Goal: Information Seeking & Learning: Learn about a topic

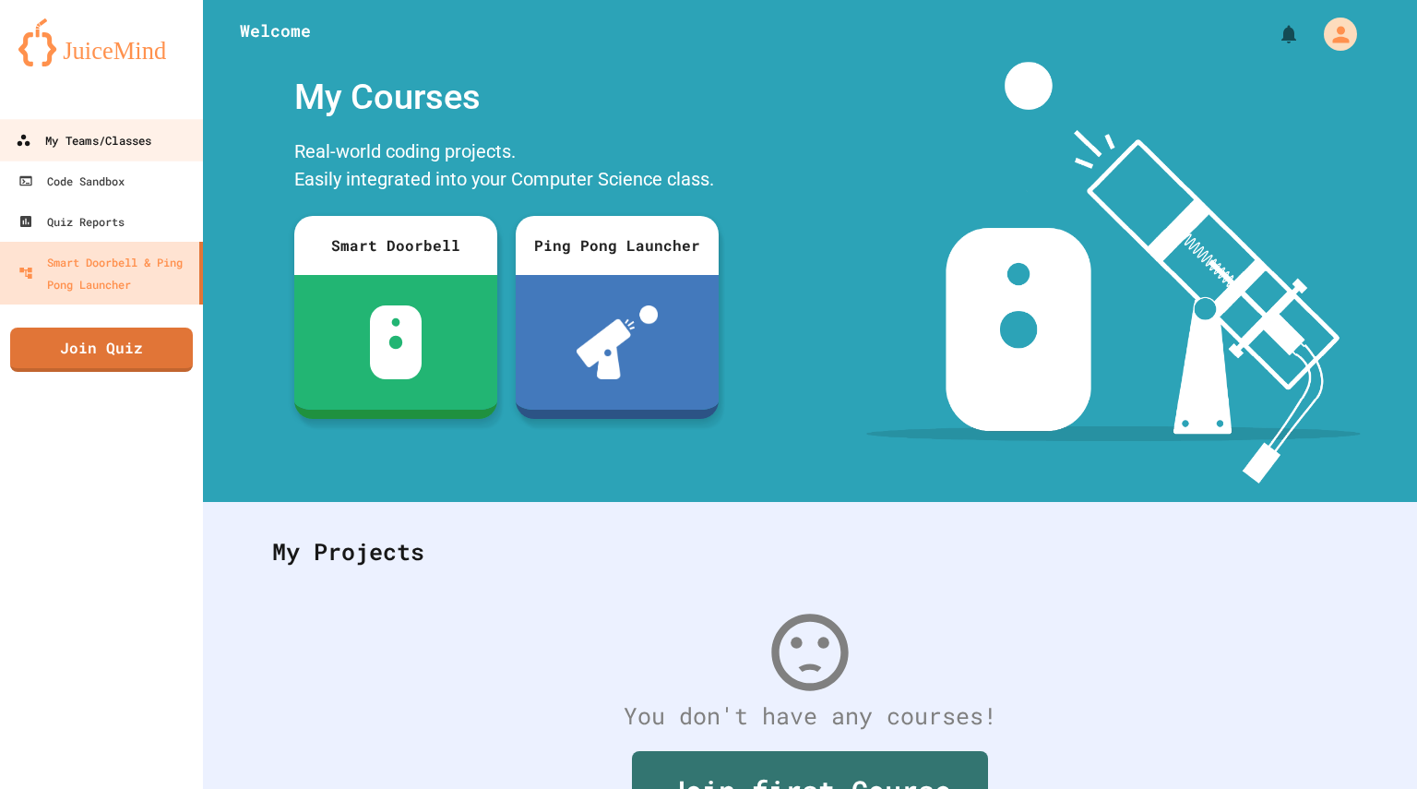
click at [112, 127] on link "My Teams/Classes" at bounding box center [101, 140] width 209 height 42
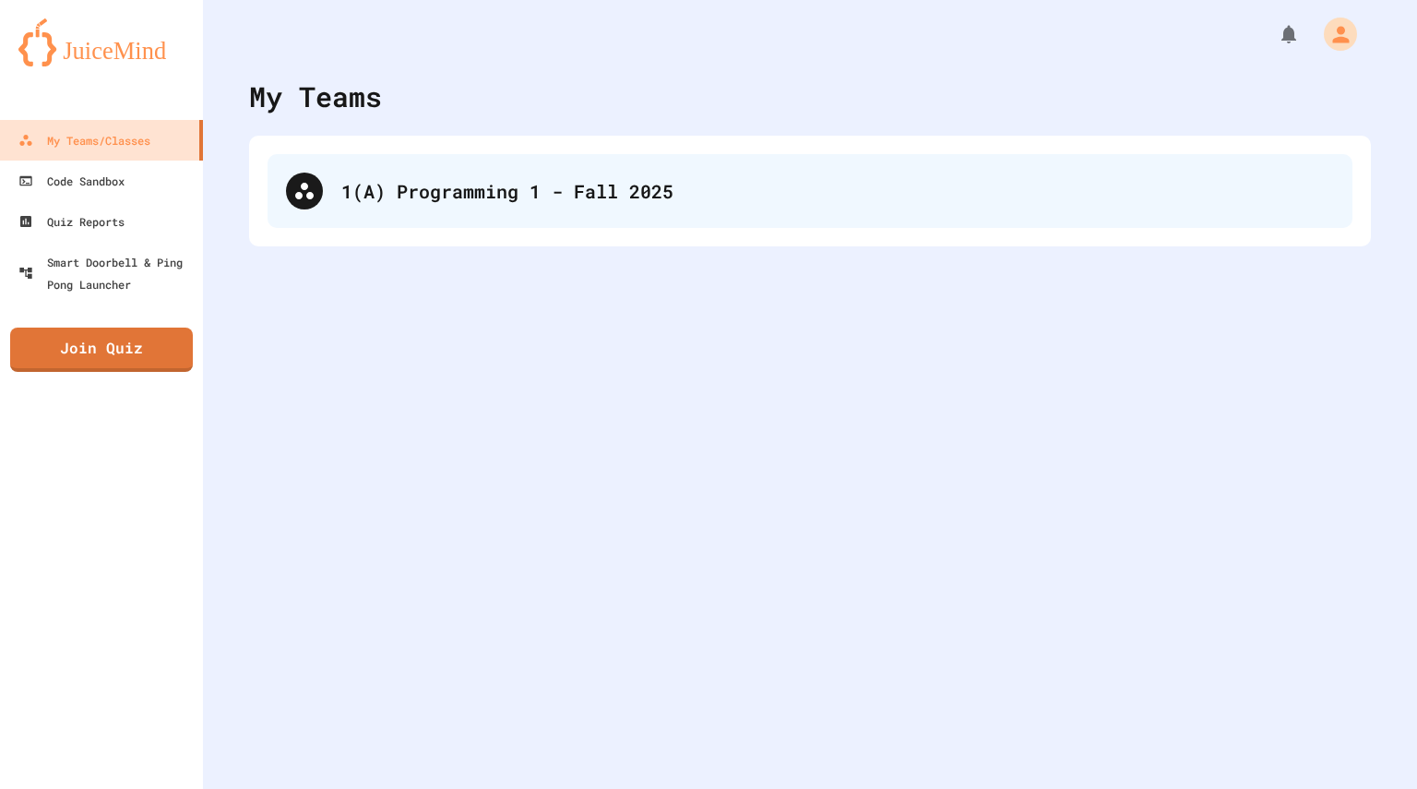
click at [402, 186] on div "1(A) Programming 1 - Fall 2025" at bounding box center [837, 191] width 992 height 28
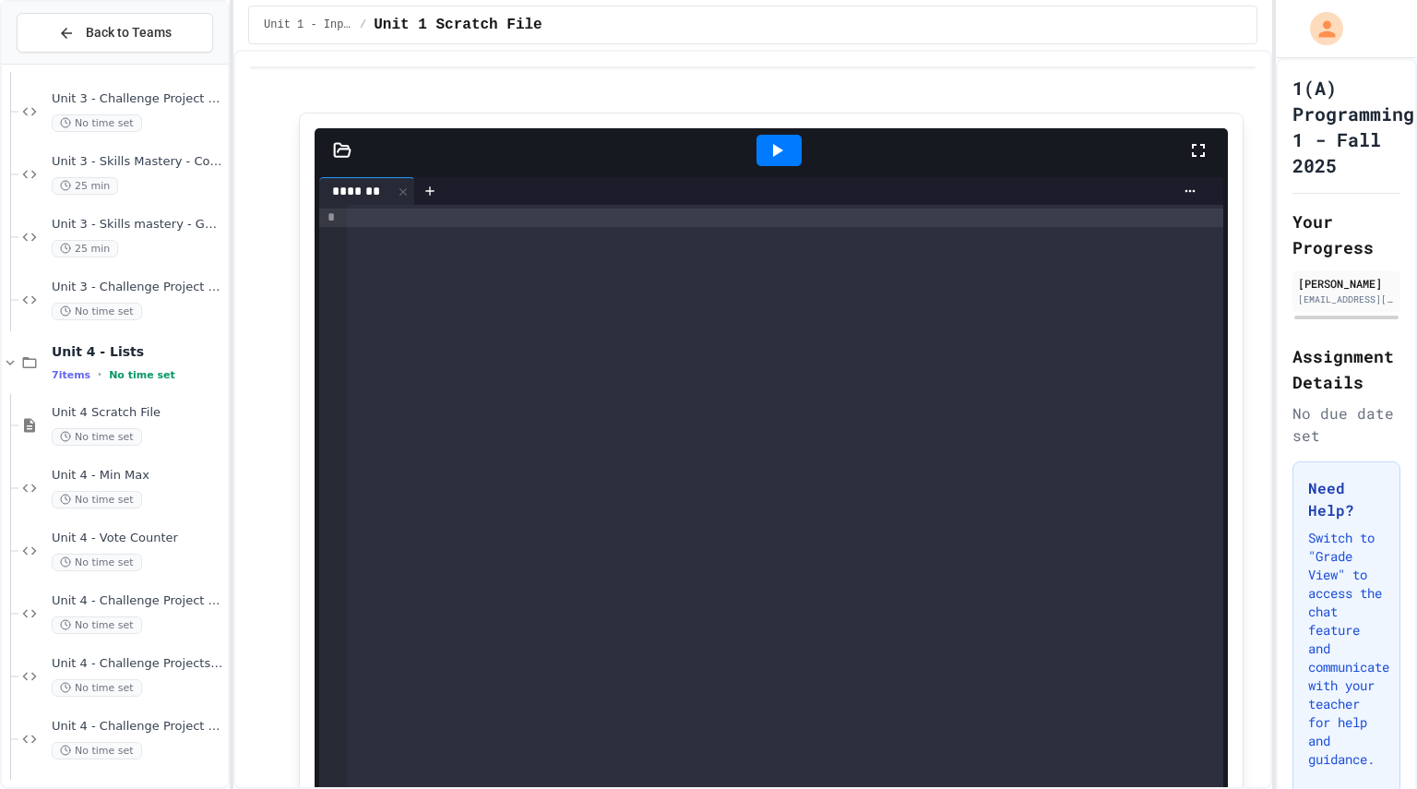
scroll to position [1160, 0]
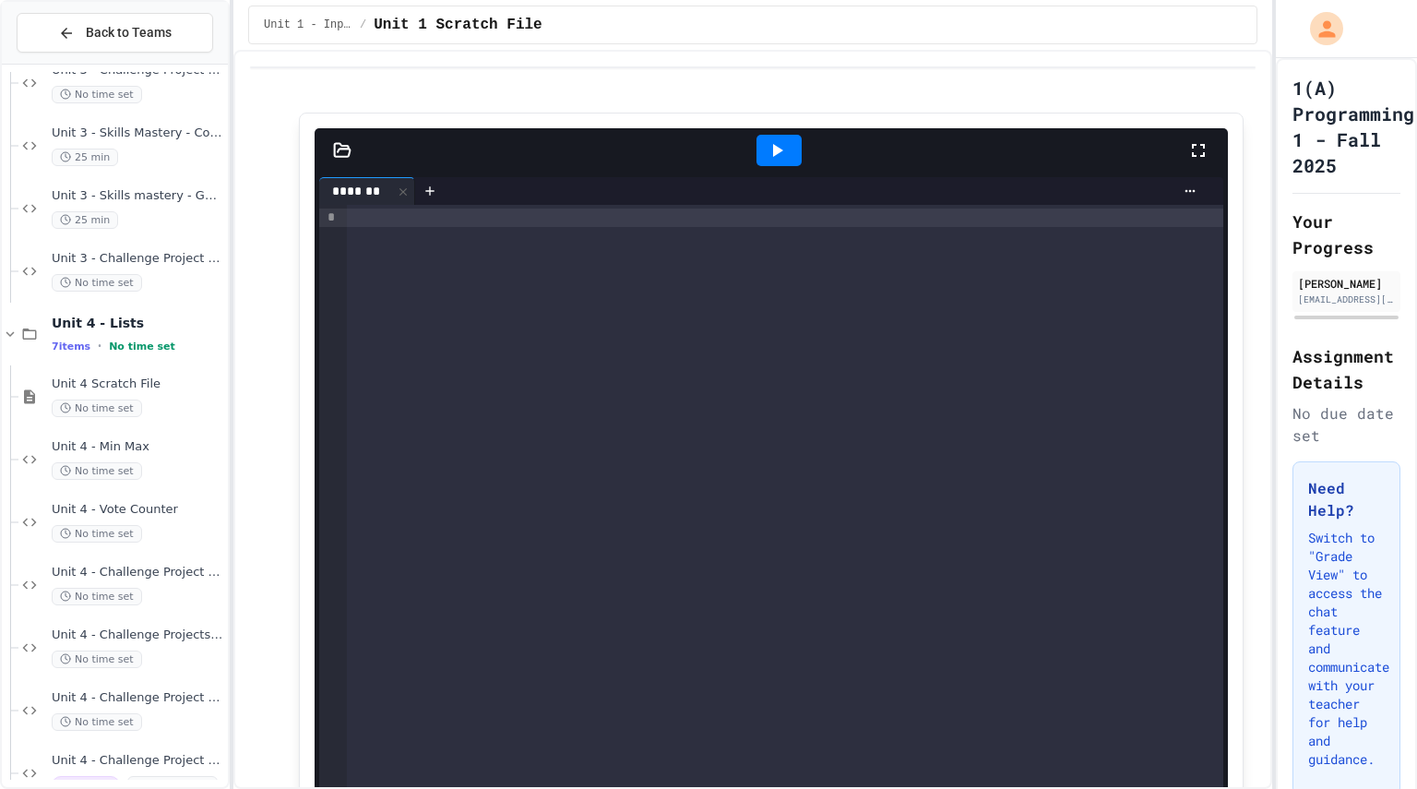
click at [299, 681] on div "**********" at bounding box center [771, 528] width 944 height 830
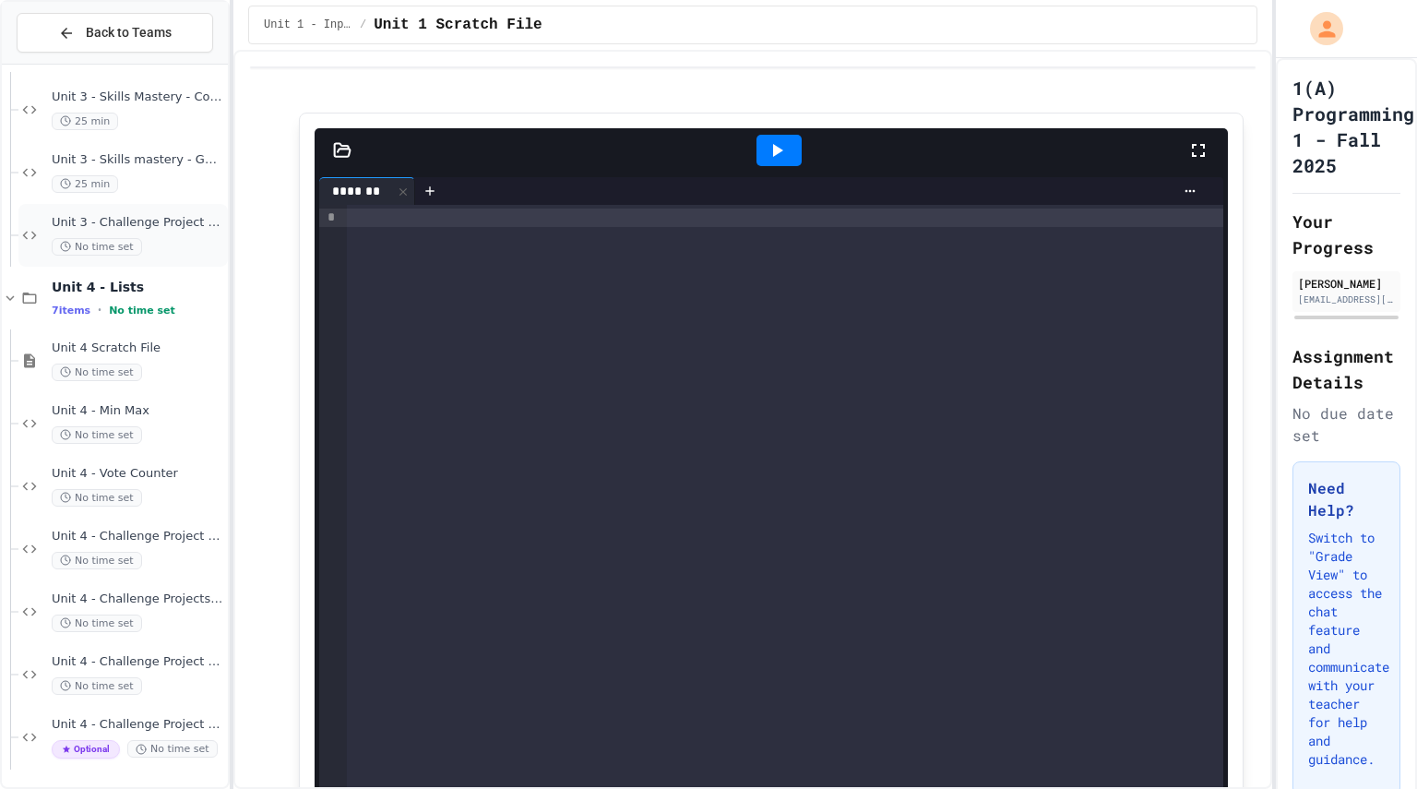
click at [131, 238] on span "No time set" at bounding box center [97, 247] width 90 height 18
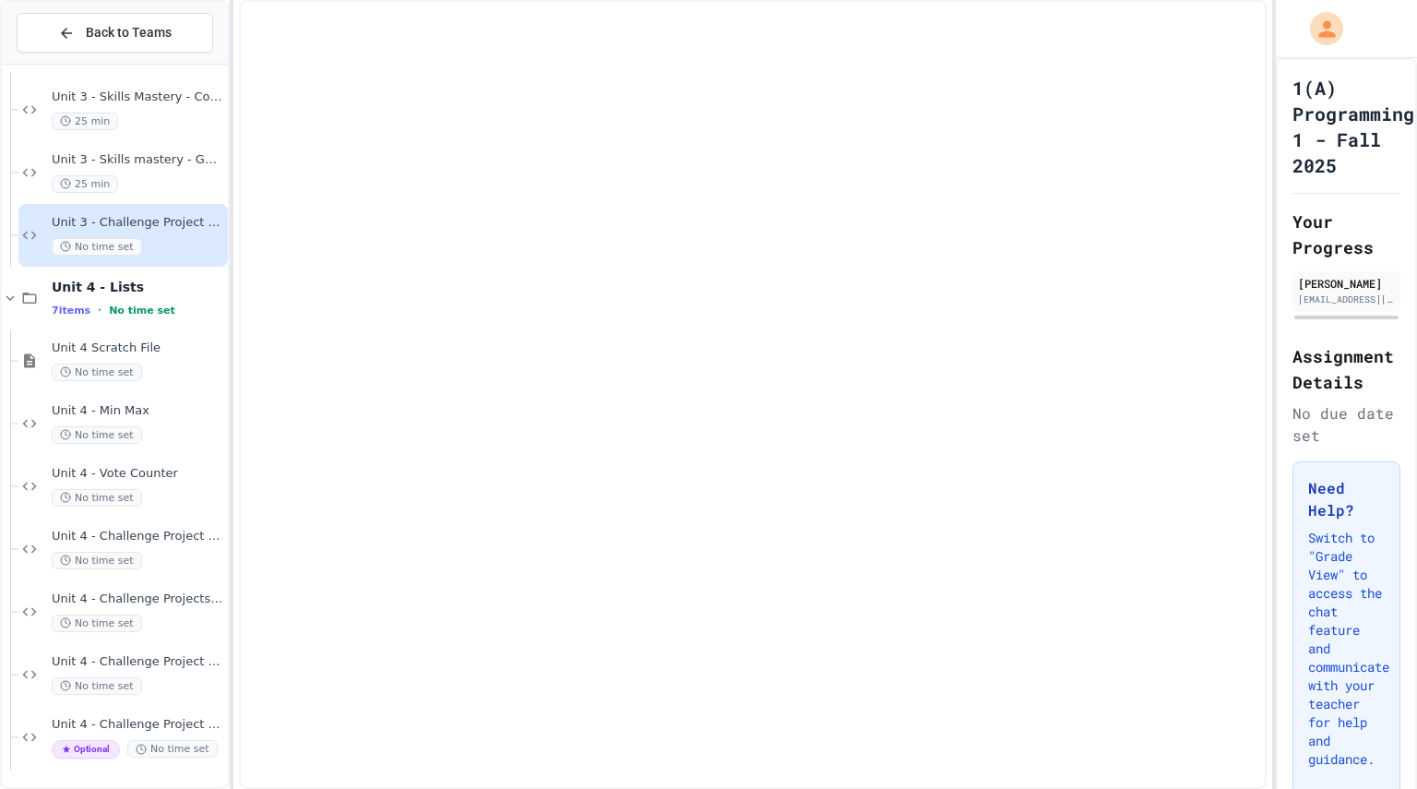
scroll to position [1174, 0]
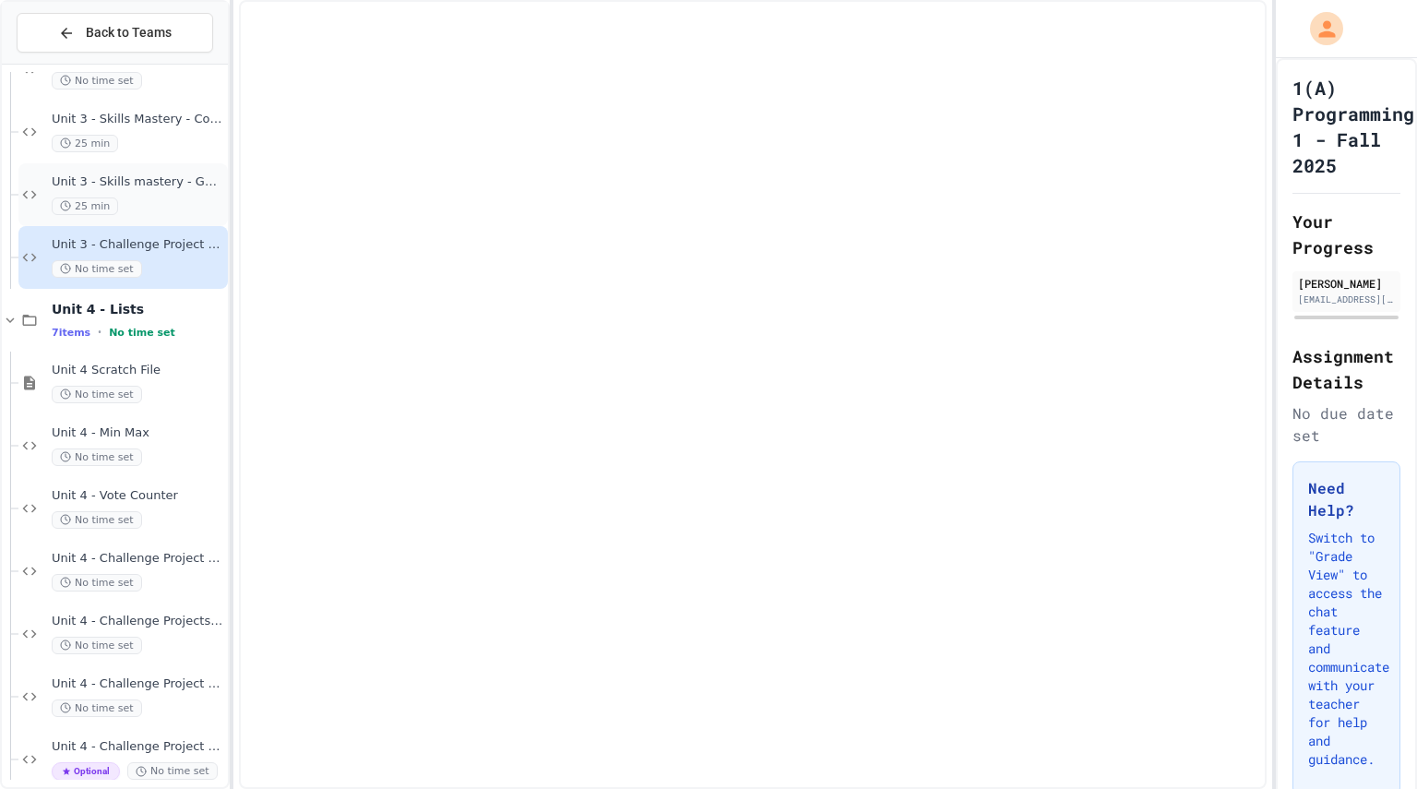
click at [140, 202] on div "25 min" at bounding box center [138, 206] width 172 height 18
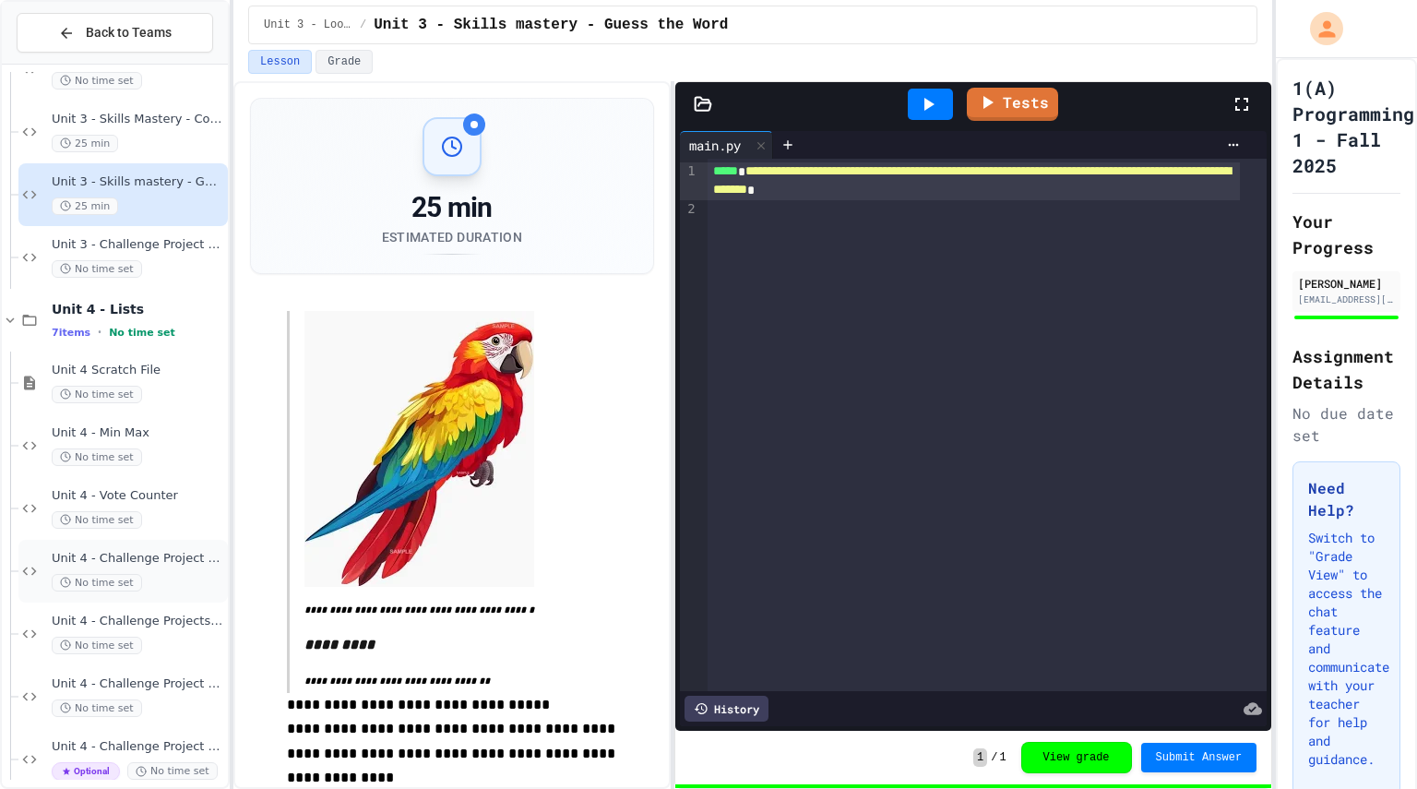
click at [142, 593] on div "Unit 4 - Challenge Project - Gimkit random name generator No time set" at bounding box center [122, 571] width 209 height 63
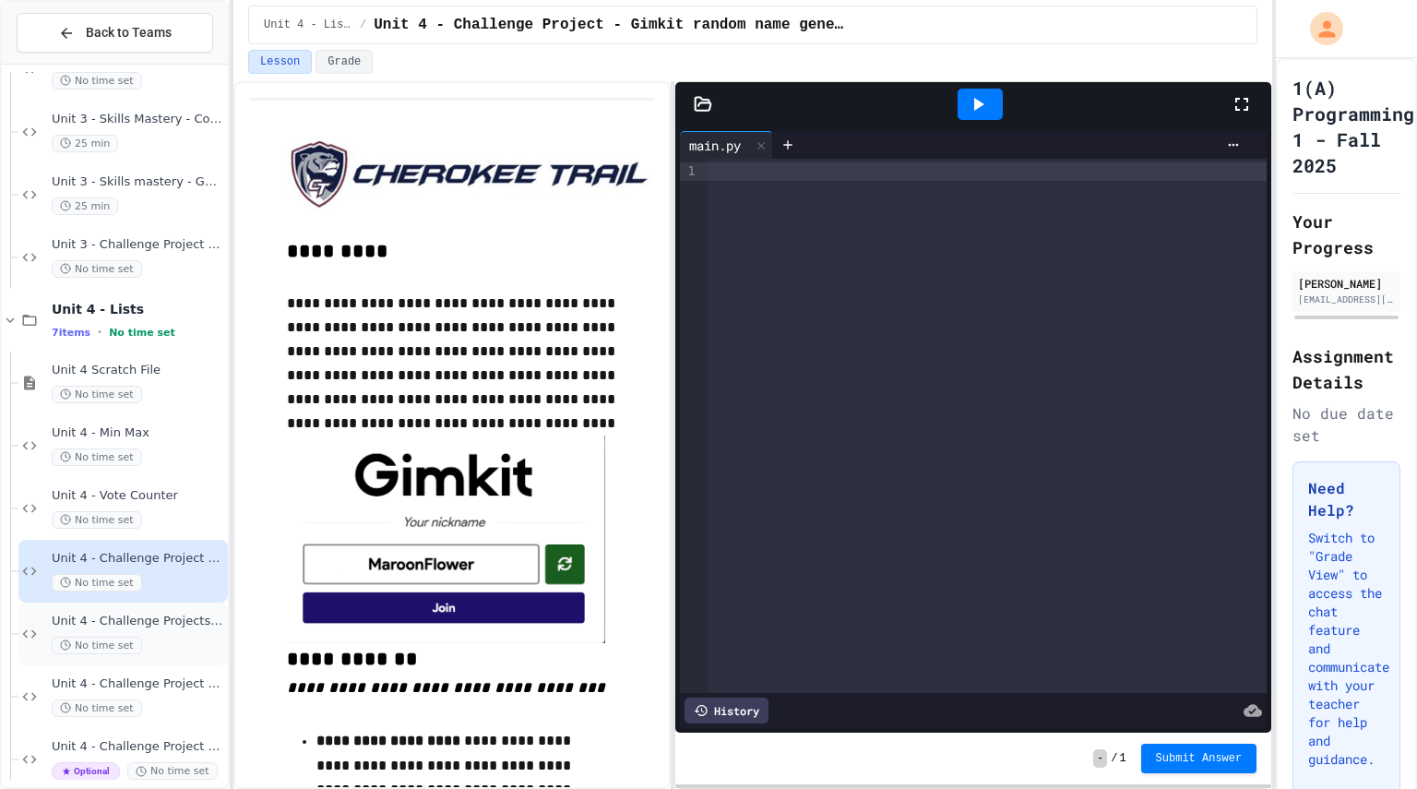
click at [127, 654] on span "No time set" at bounding box center [97, 645] width 90 height 18
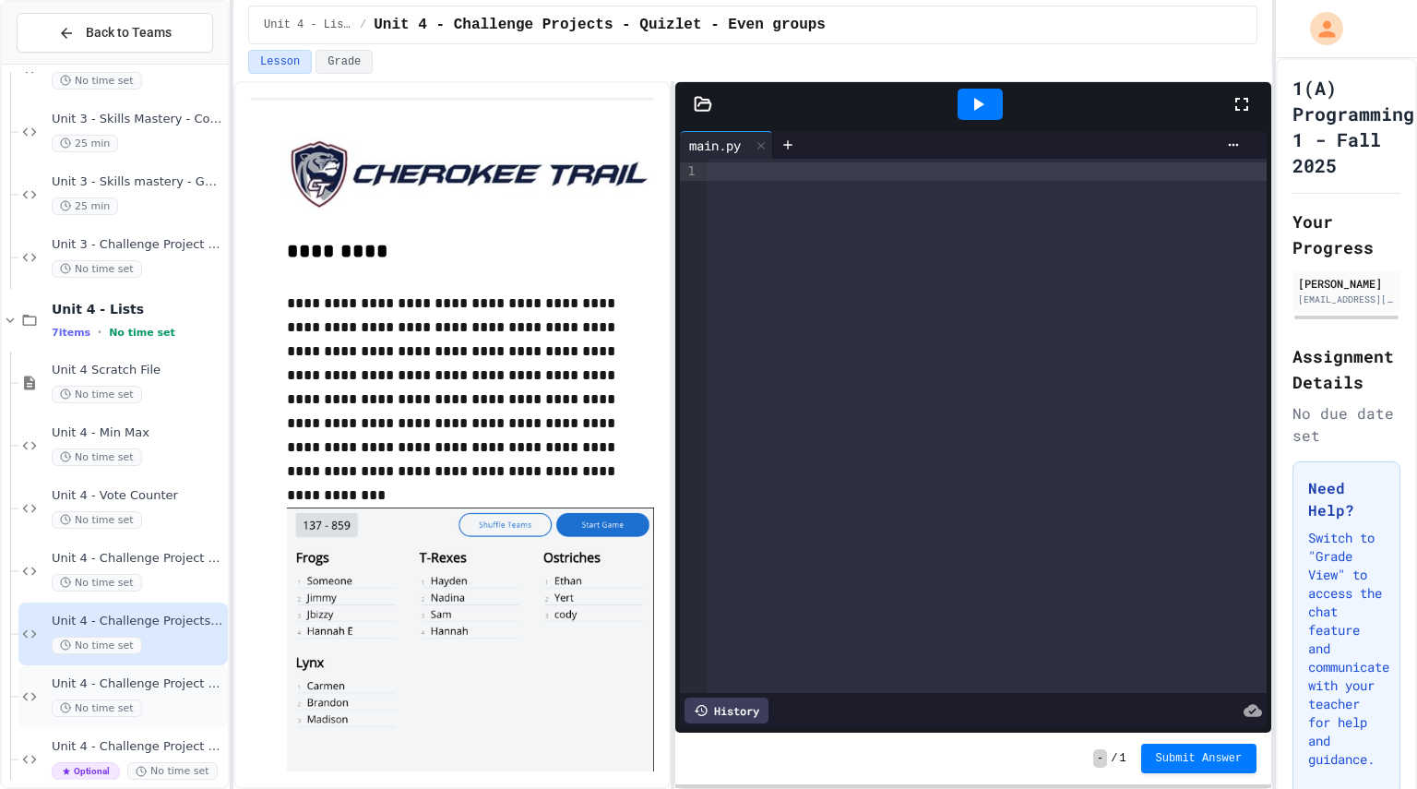
click at [204, 699] on div "No time set" at bounding box center [138, 708] width 172 height 18
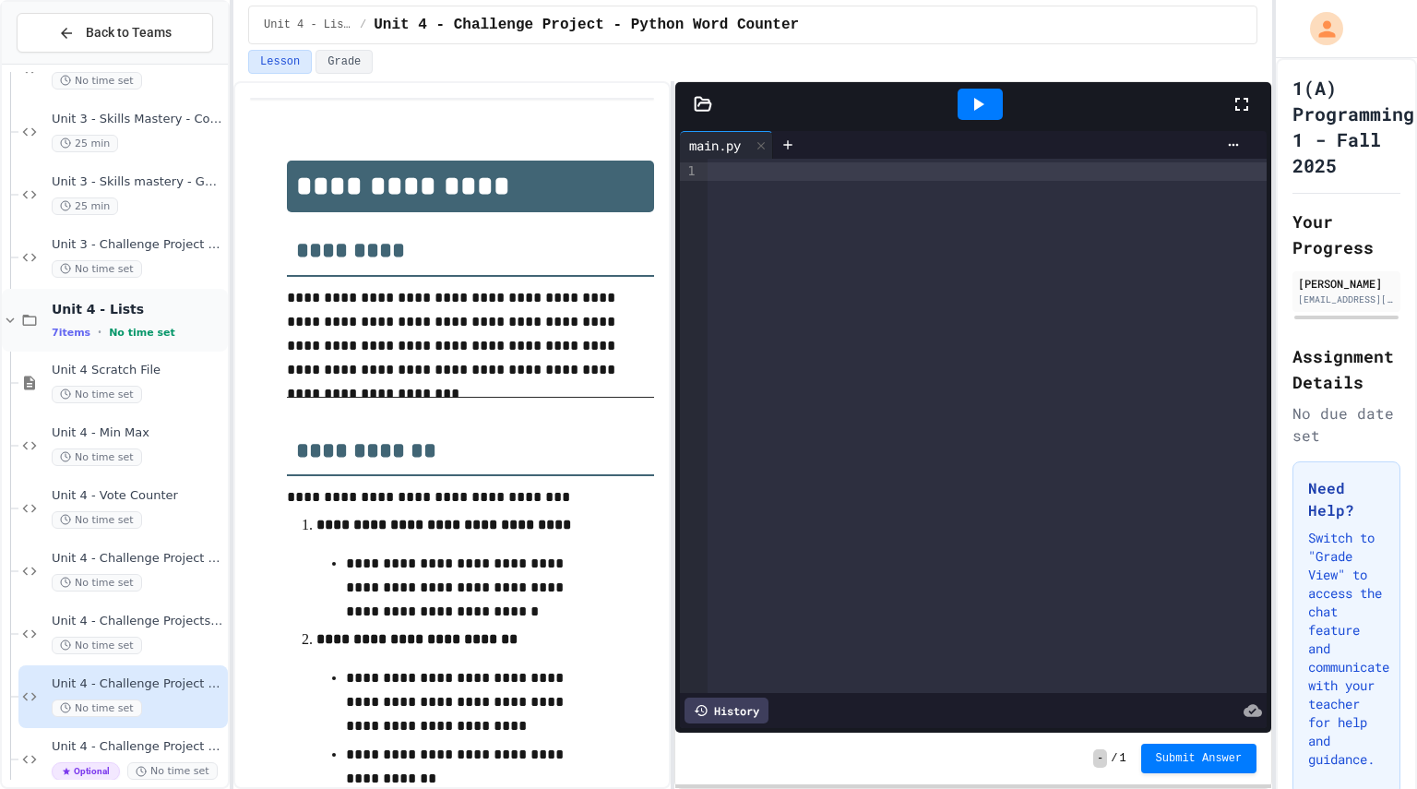
click at [163, 314] on span "Unit 4 - Lists" at bounding box center [138, 309] width 172 height 17
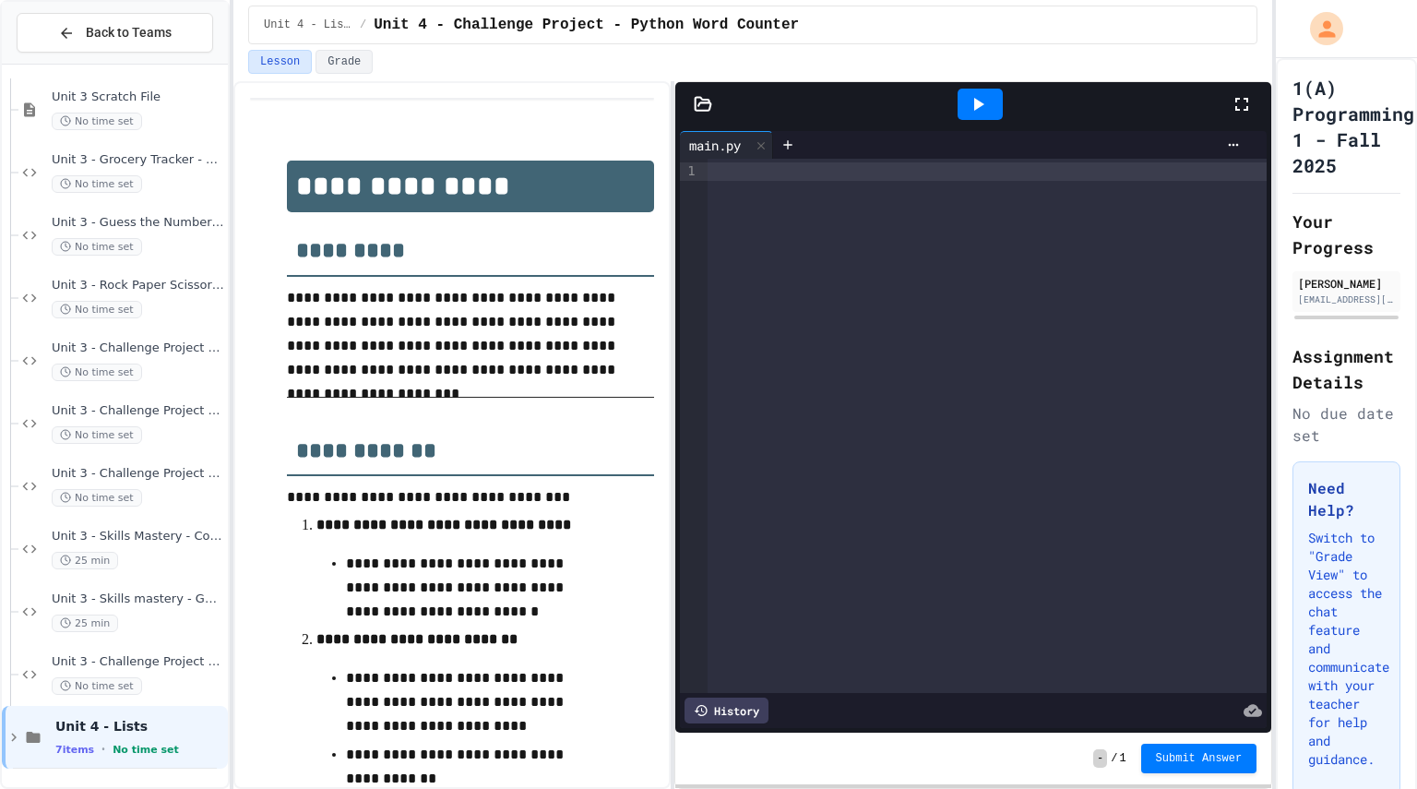
scroll to position [735, 0]
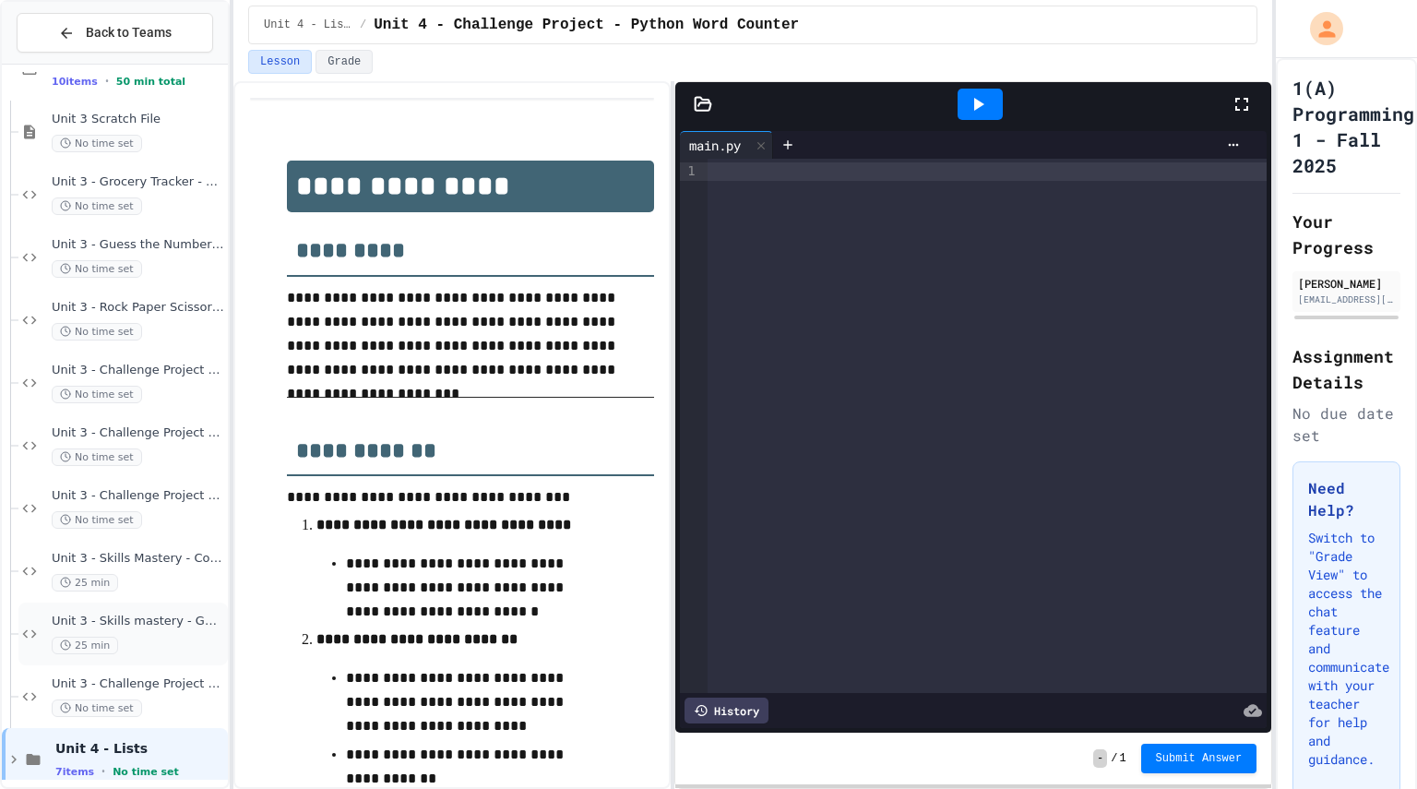
click at [181, 660] on div "Unit 3 - Skills mastery - Guess the Word 25 min" at bounding box center [122, 633] width 209 height 63
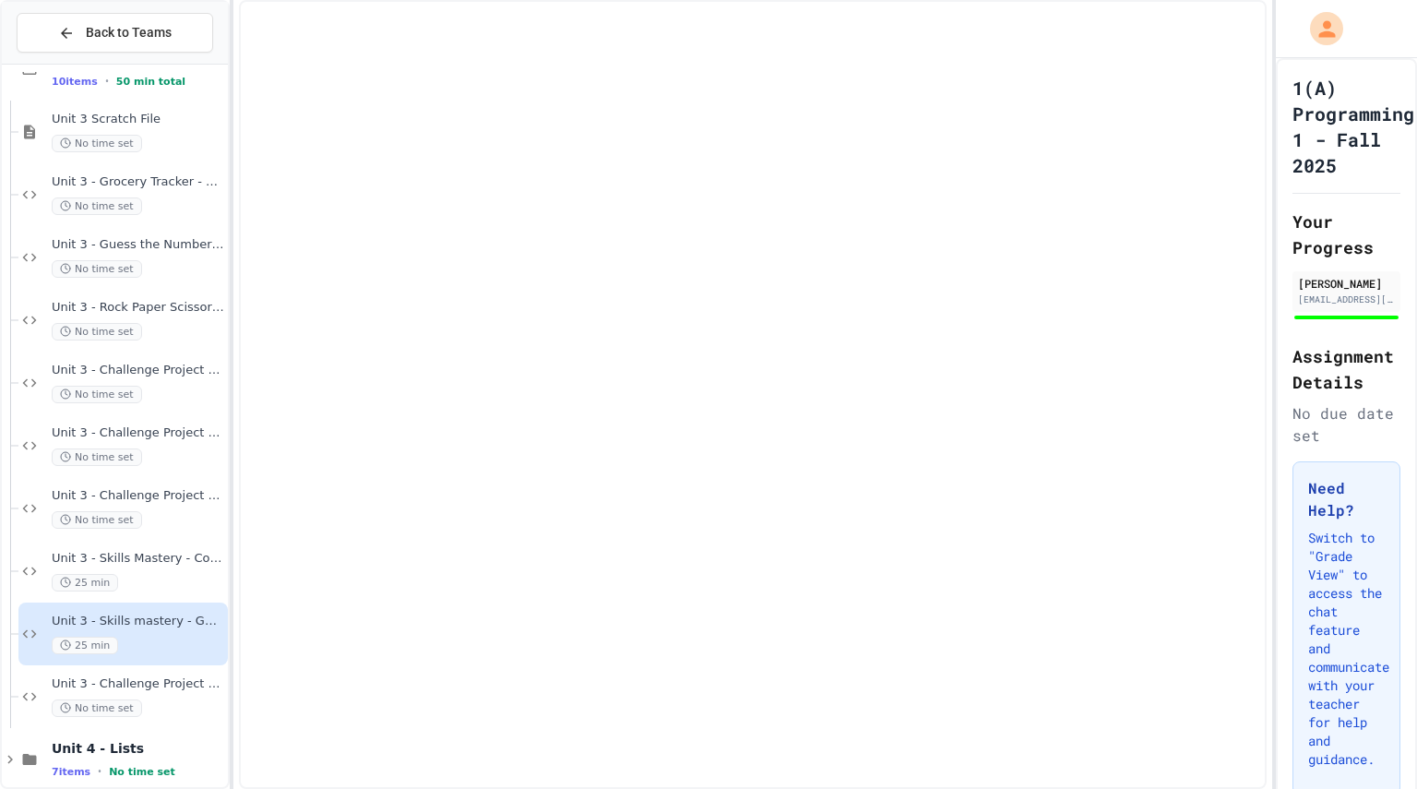
click at [180, 682] on span "Unit 3 - Challenge Project - 3 player Rock Paper Scissors" at bounding box center [138, 684] width 172 height 16
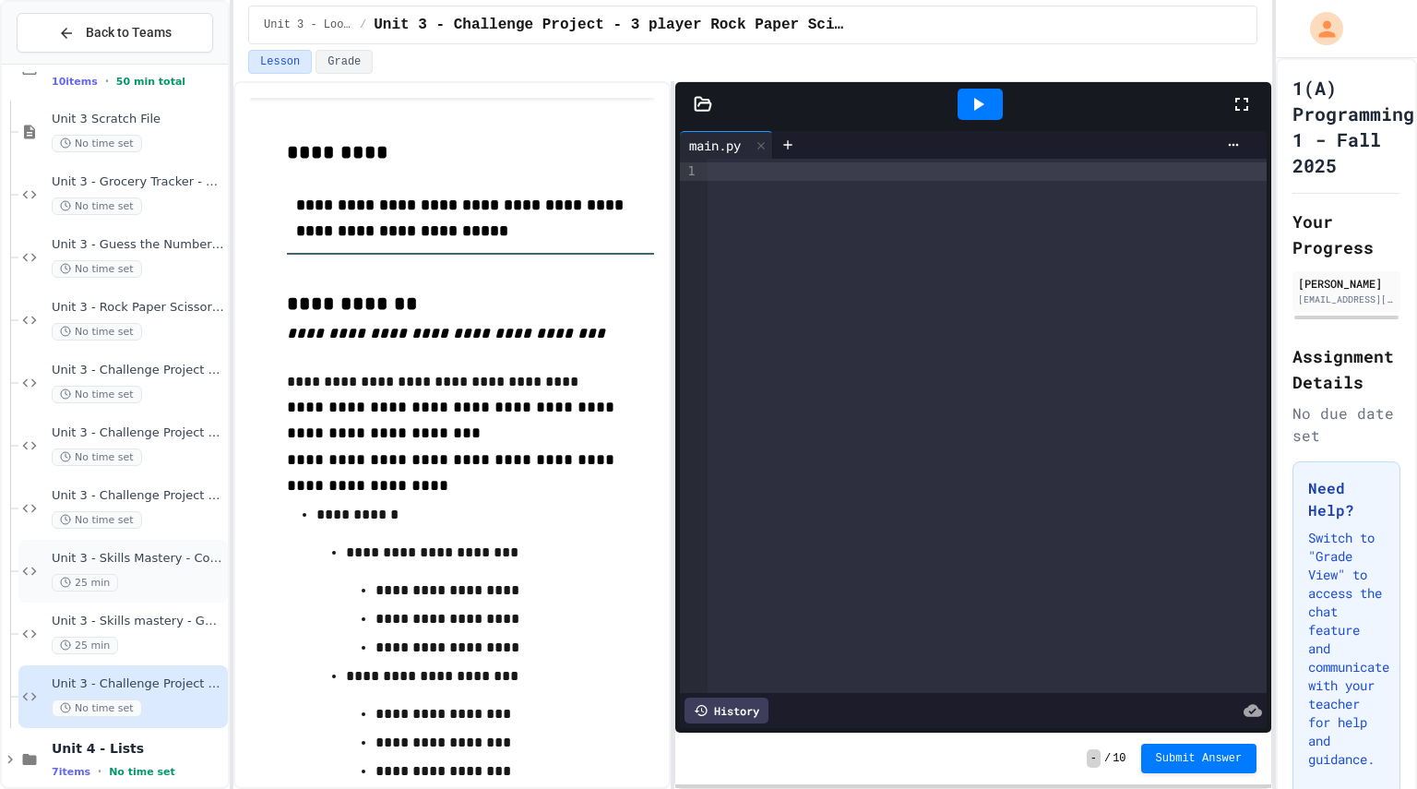
click at [175, 584] on div "25 min" at bounding box center [138, 583] width 172 height 18
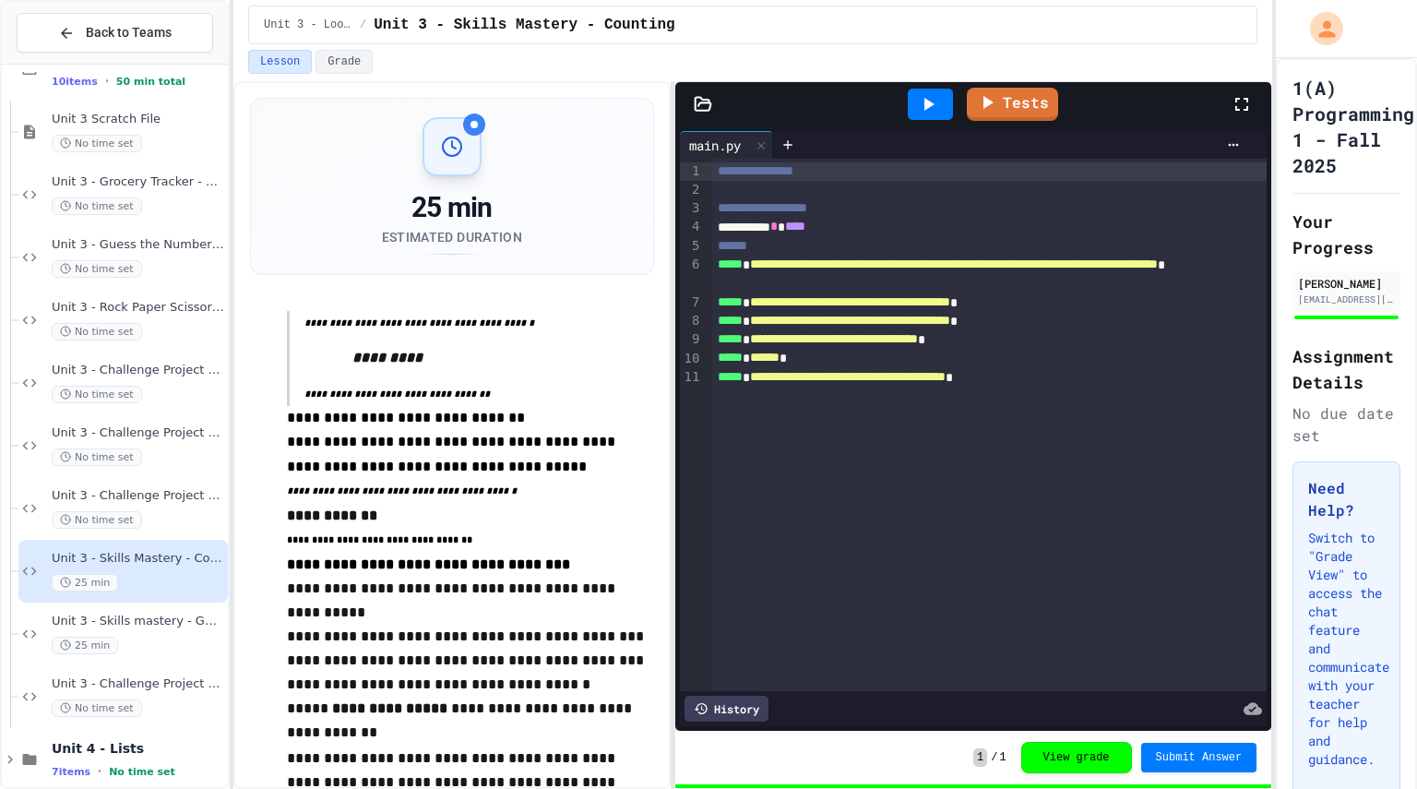
scroll to position [757, 0]
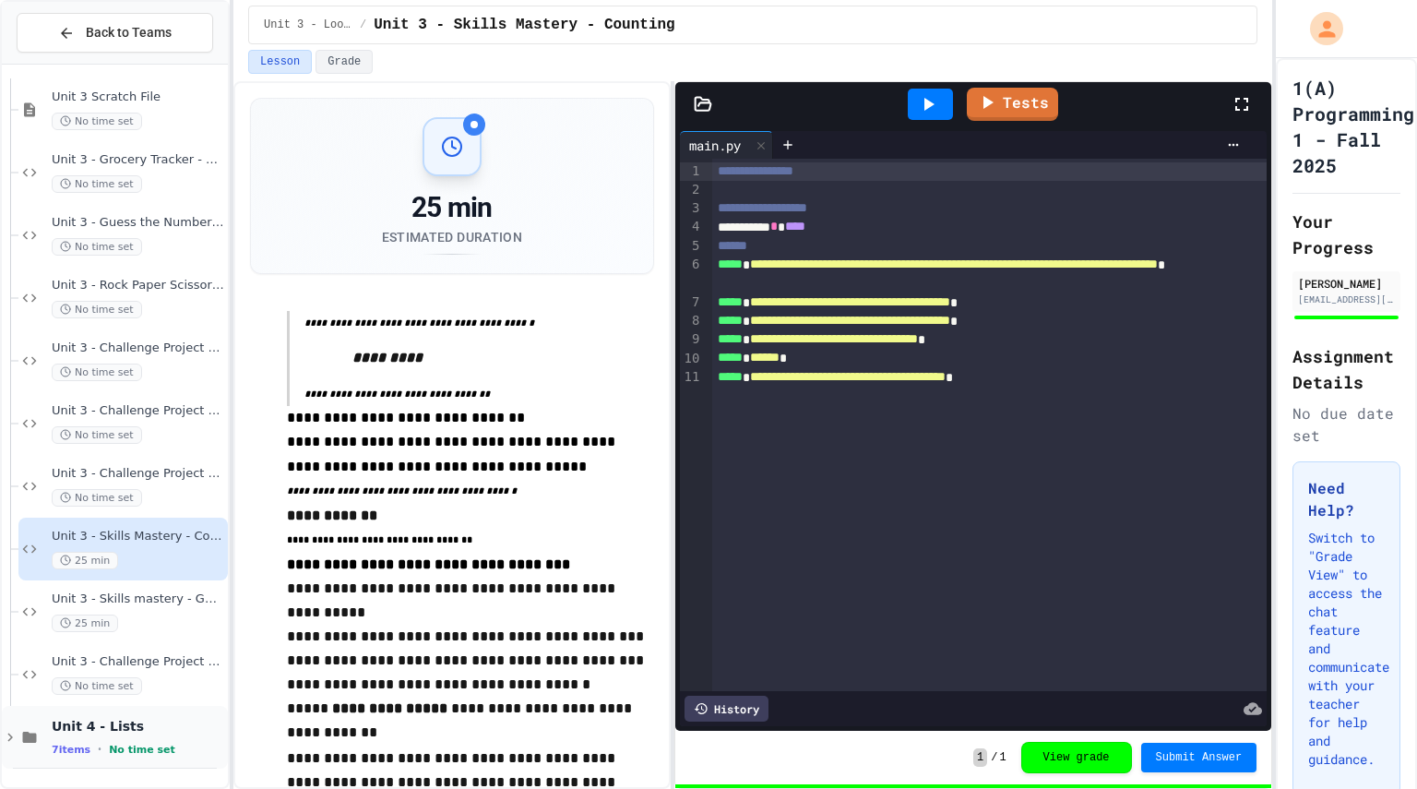
click at [133, 742] on div "7 items • No time set" at bounding box center [138, 749] width 172 height 15
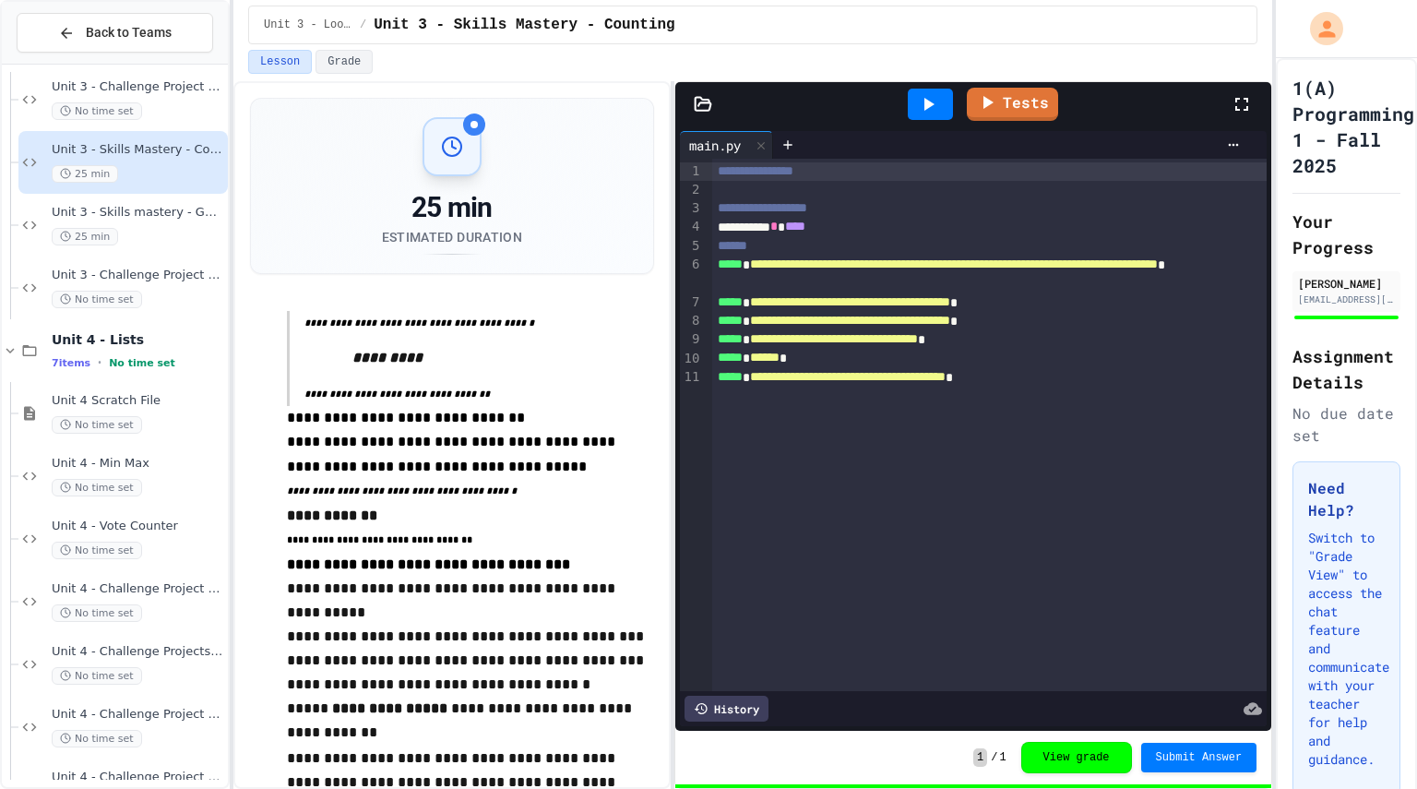
scroll to position [1149, 0]
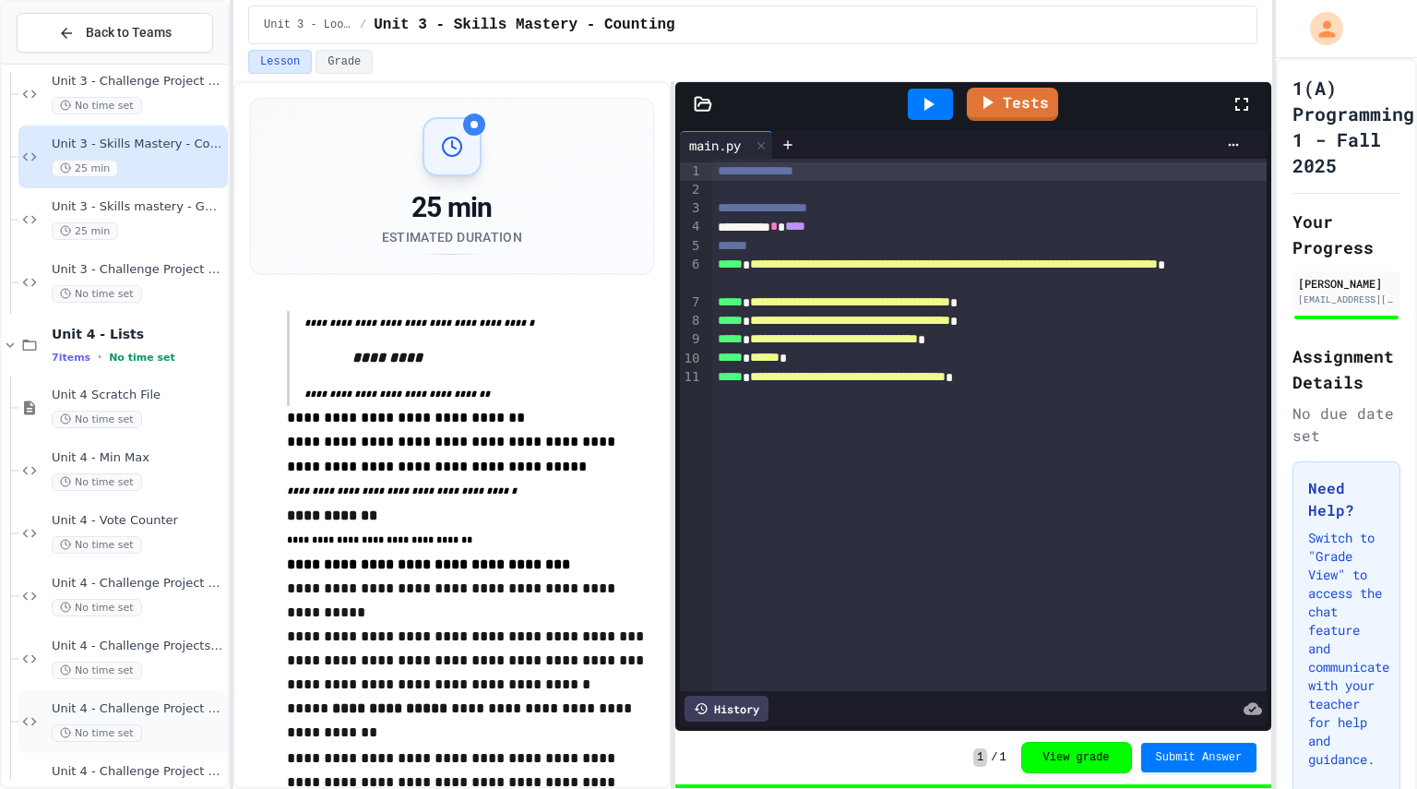
click at [158, 694] on div "Unit 4 - Challenge Project - Python Word Counter No time set" at bounding box center [122, 721] width 209 height 63
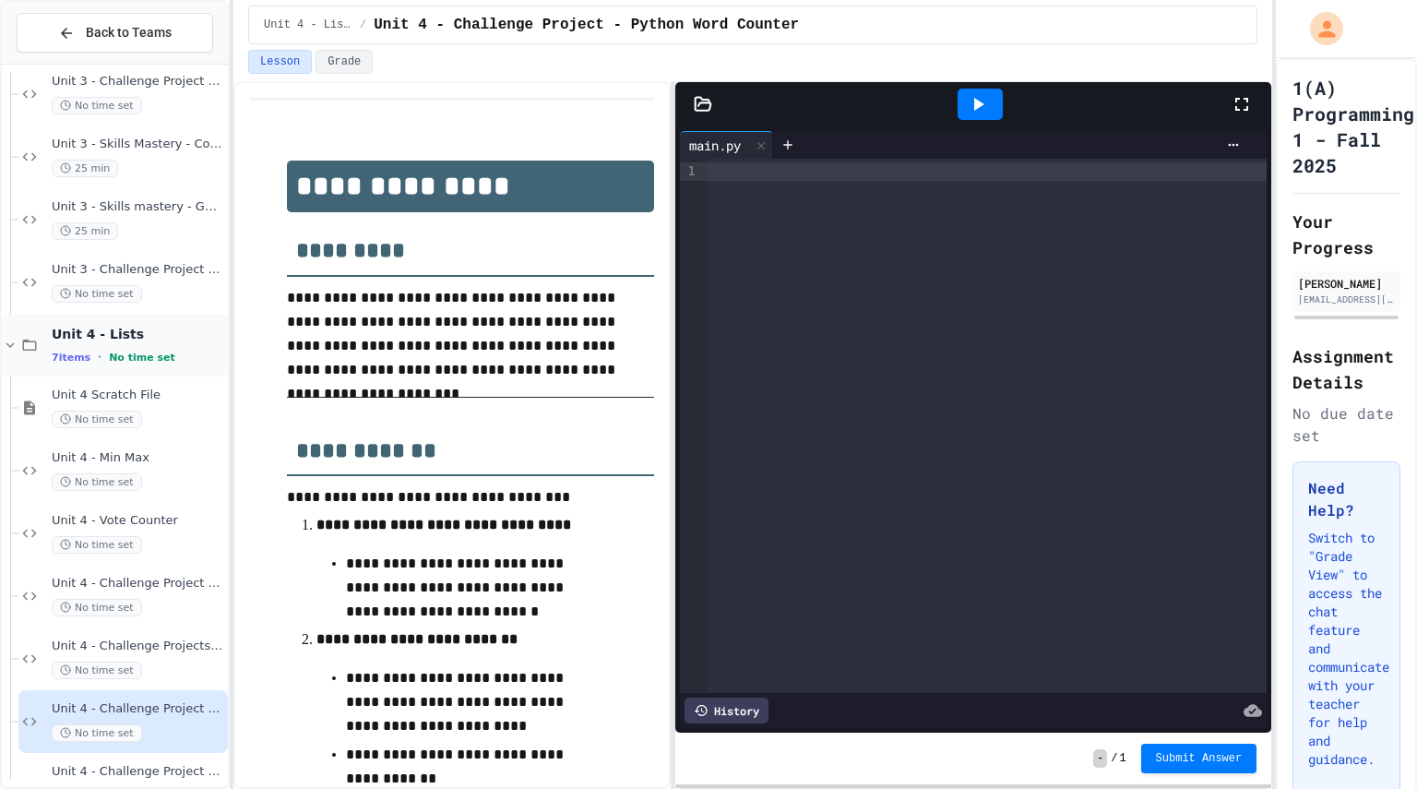
click at [166, 344] on div "Unit 4 - Lists 7 items • No time set" at bounding box center [138, 345] width 172 height 39
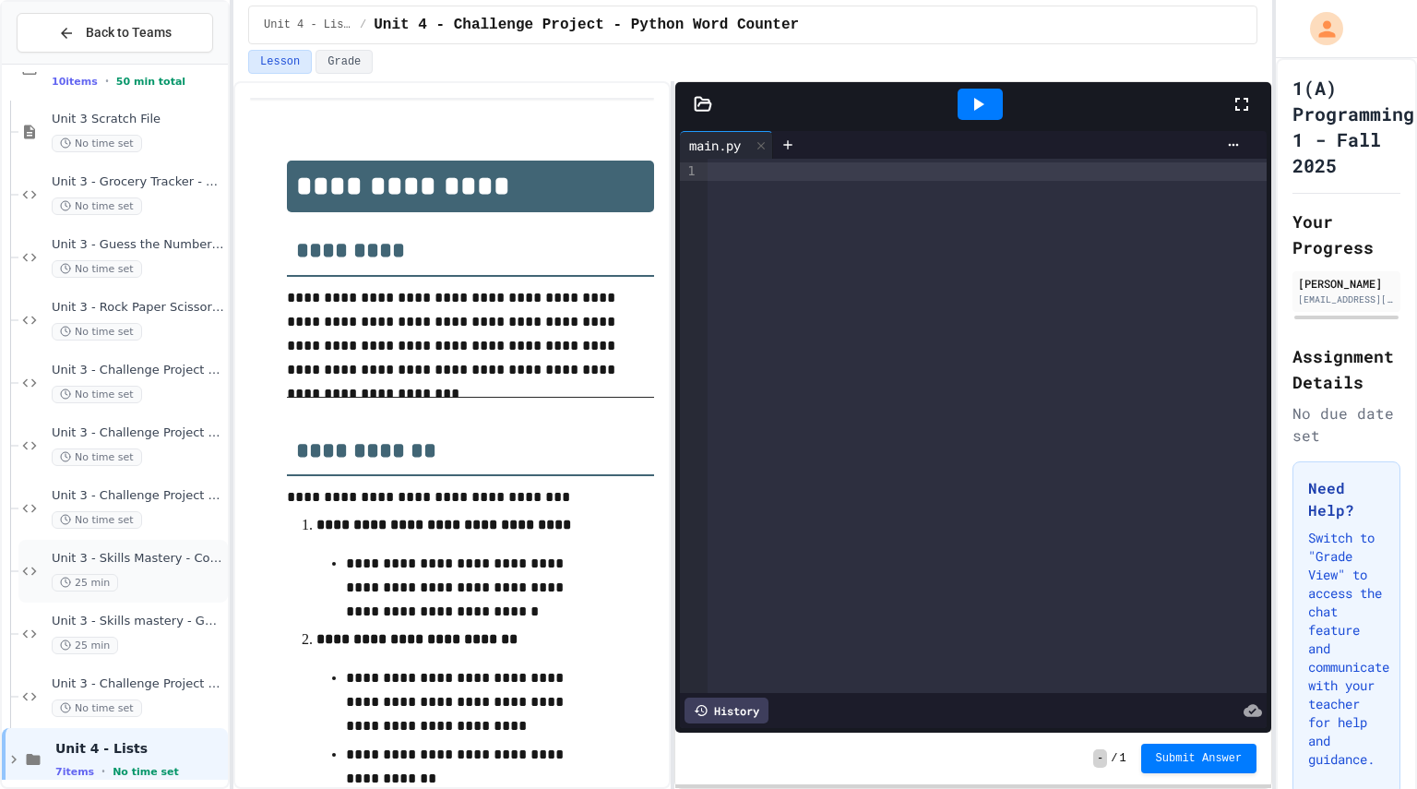
click at [140, 577] on div "25 min" at bounding box center [138, 583] width 172 height 18
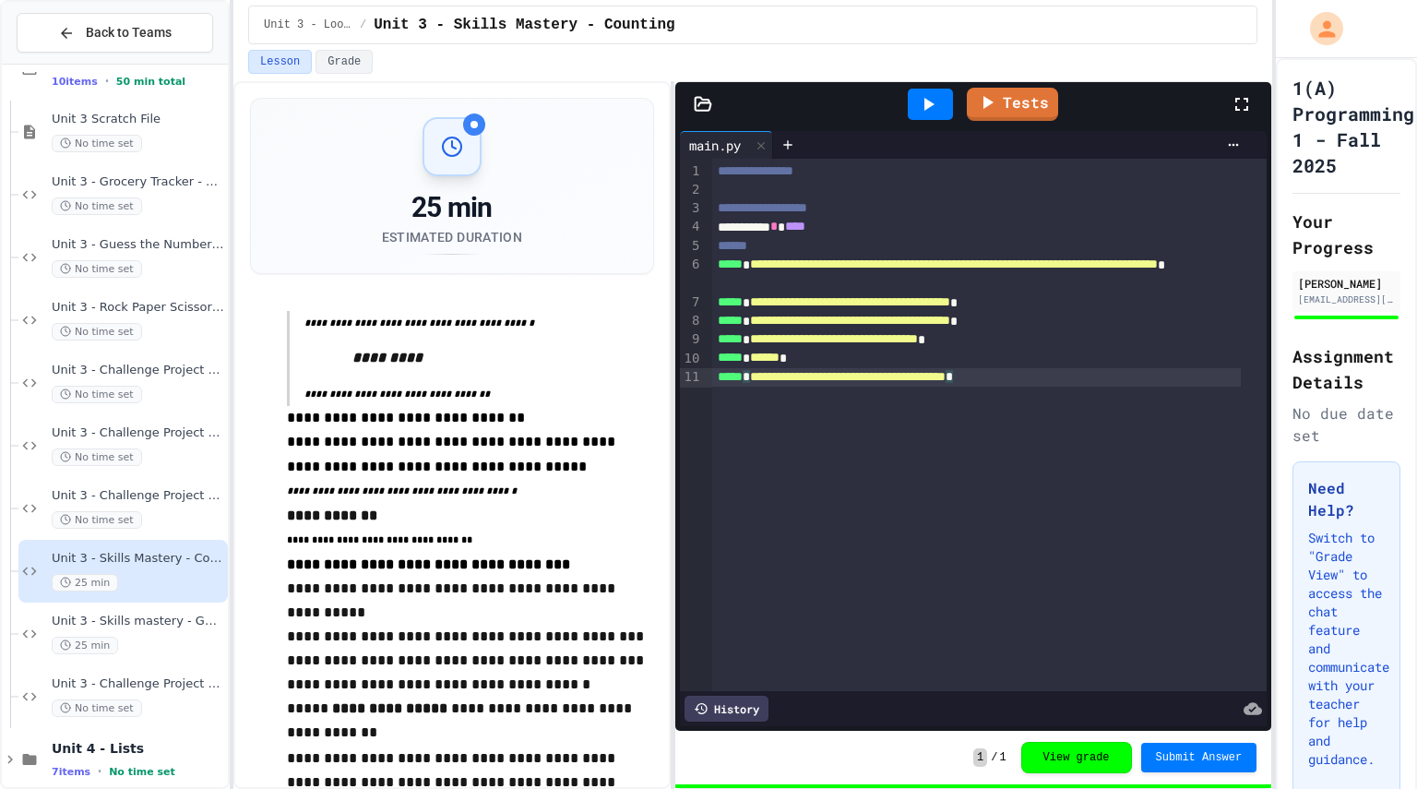
click at [1129, 375] on div "**********" at bounding box center [976, 377] width 528 height 18
click at [1123, 380] on div "**********" at bounding box center [976, 377] width 528 height 18
click at [1116, 404] on div "**********" at bounding box center [989, 425] width 554 height 532
click at [1120, 421] on div "**********" at bounding box center [989, 425] width 554 height 532
click at [1121, 417] on div "**********" at bounding box center [989, 425] width 554 height 532
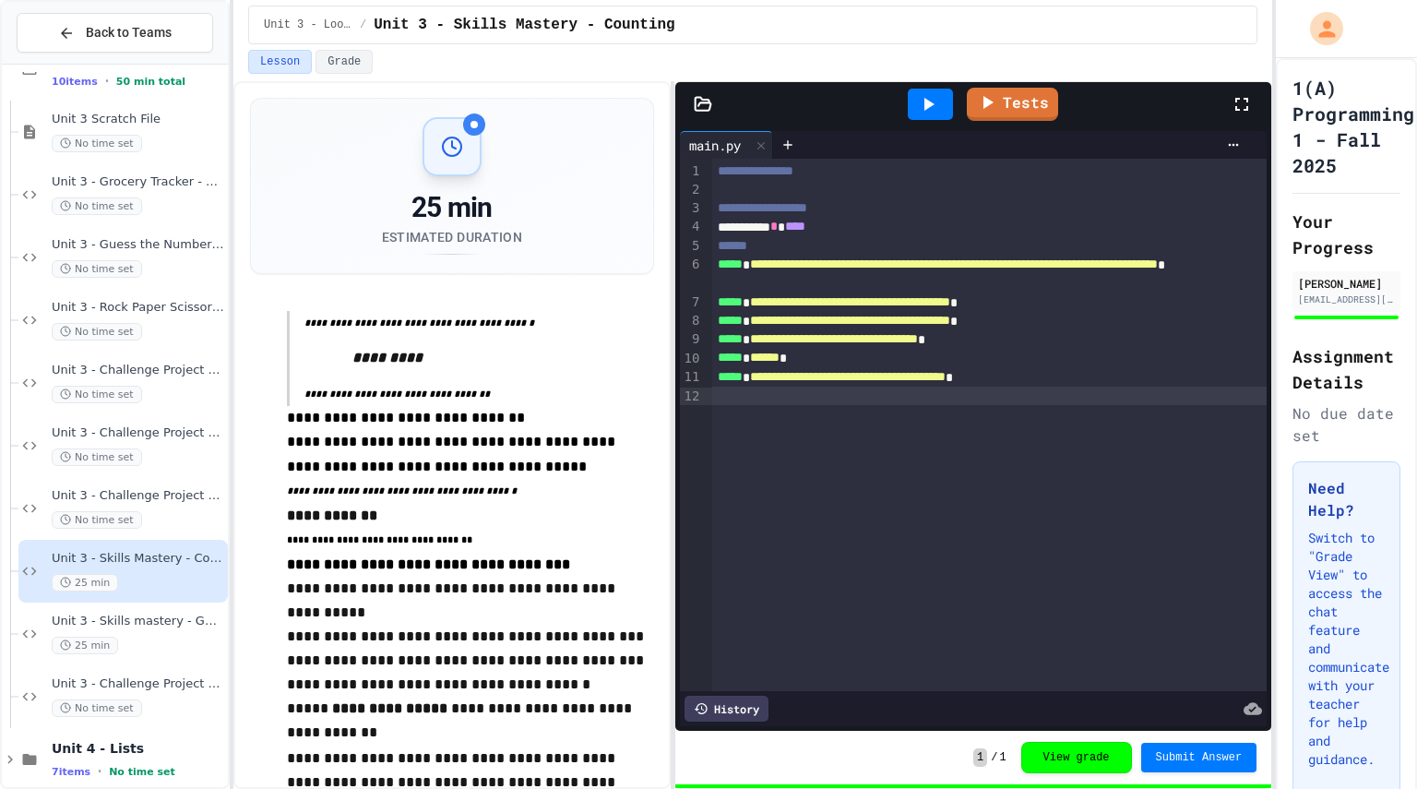
click at [2, 6] on div "Back to Teams" at bounding box center [115, 33] width 226 height 63
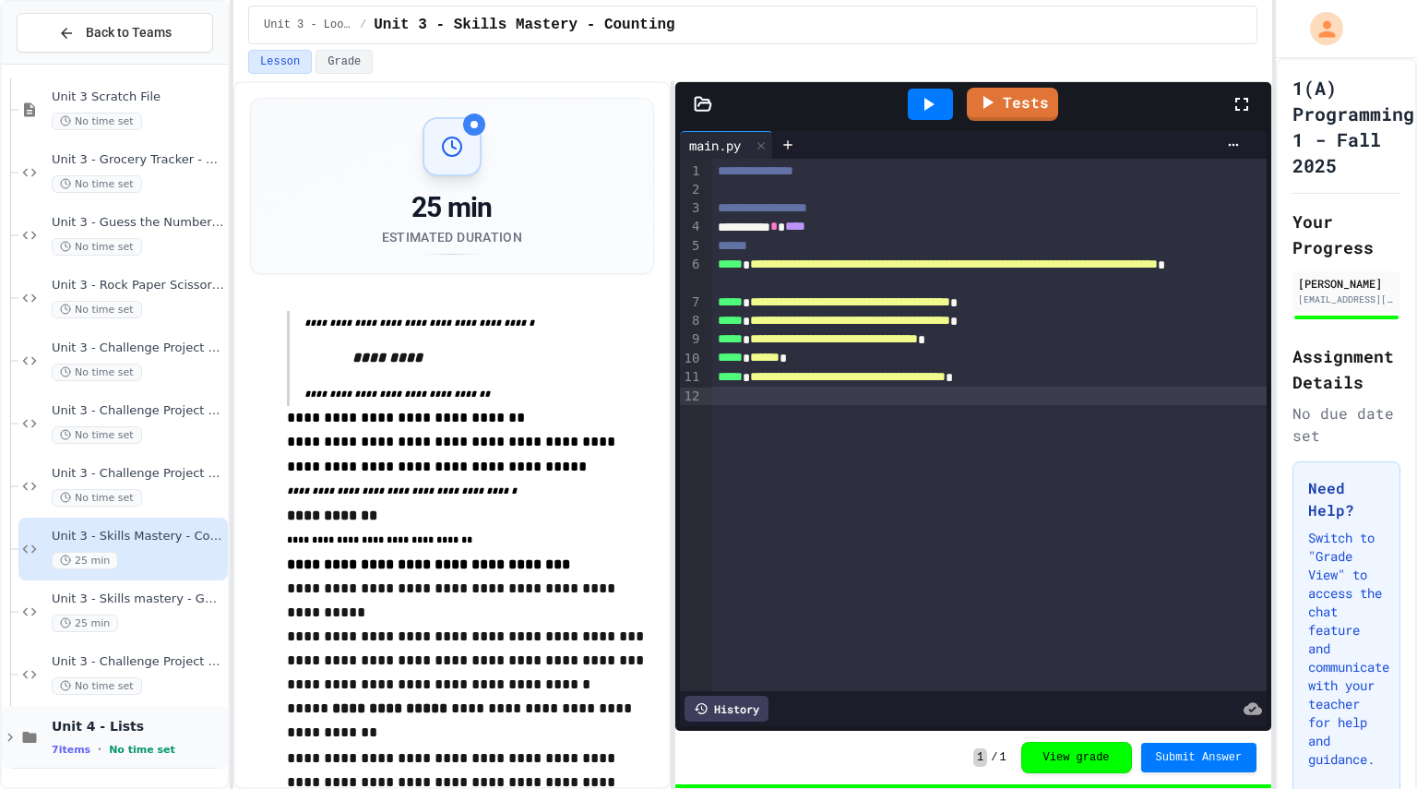
click at [100, 721] on span "Unit 4 - Lists" at bounding box center [138, 726] width 172 height 17
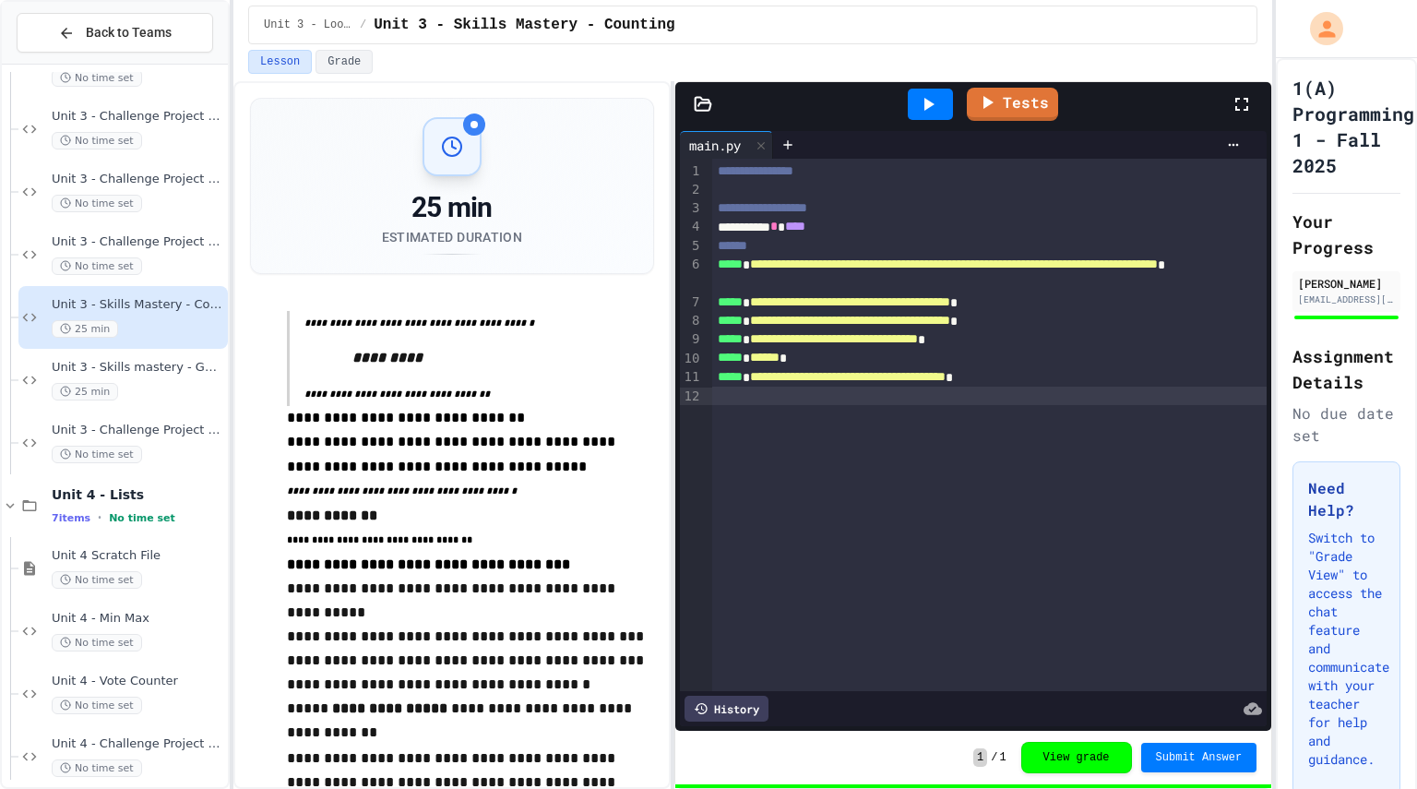
scroll to position [1000, 0]
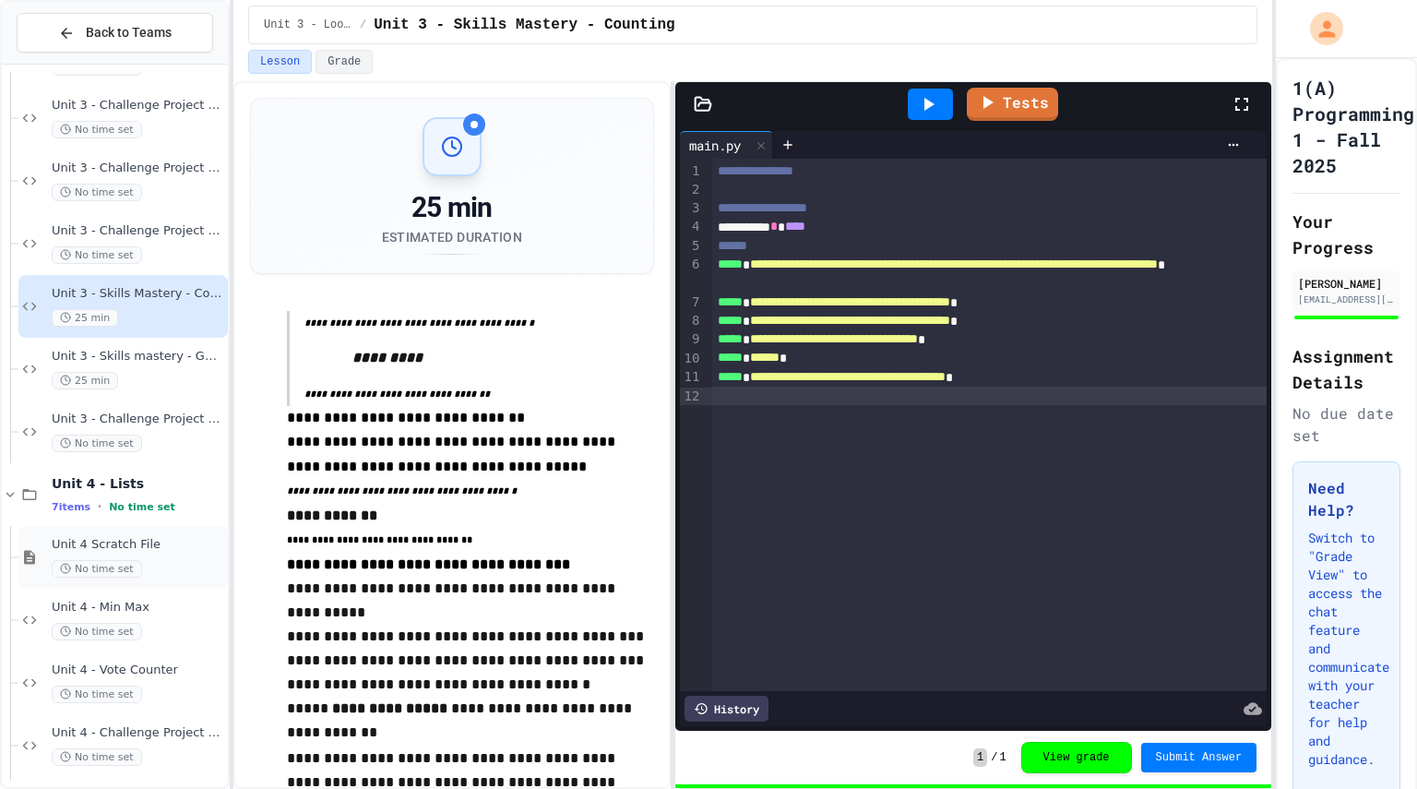
click at [140, 587] on div "Unit 4 Scratch File No time set" at bounding box center [122, 557] width 209 height 63
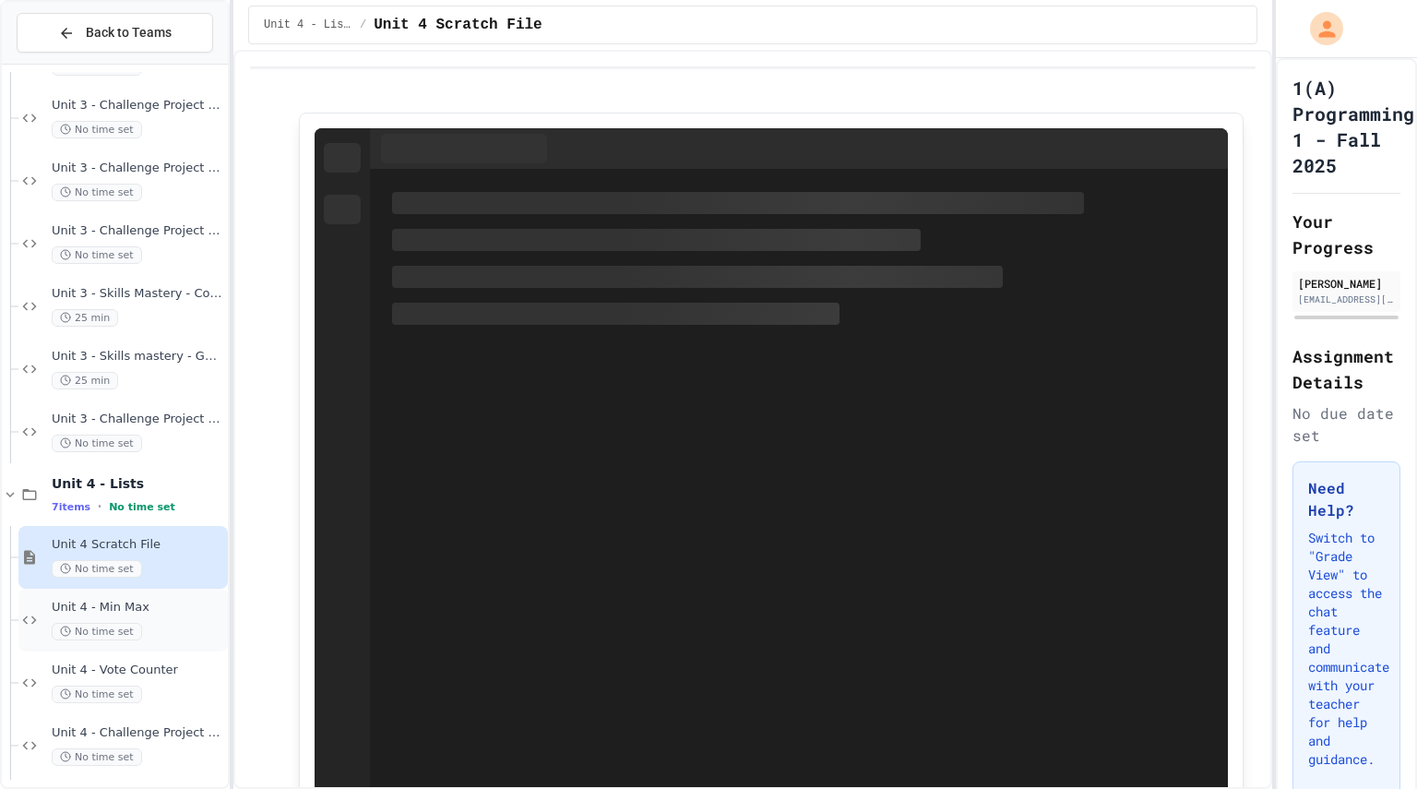
click at [140, 600] on span "Unit 4 - Min Max" at bounding box center [138, 608] width 172 height 16
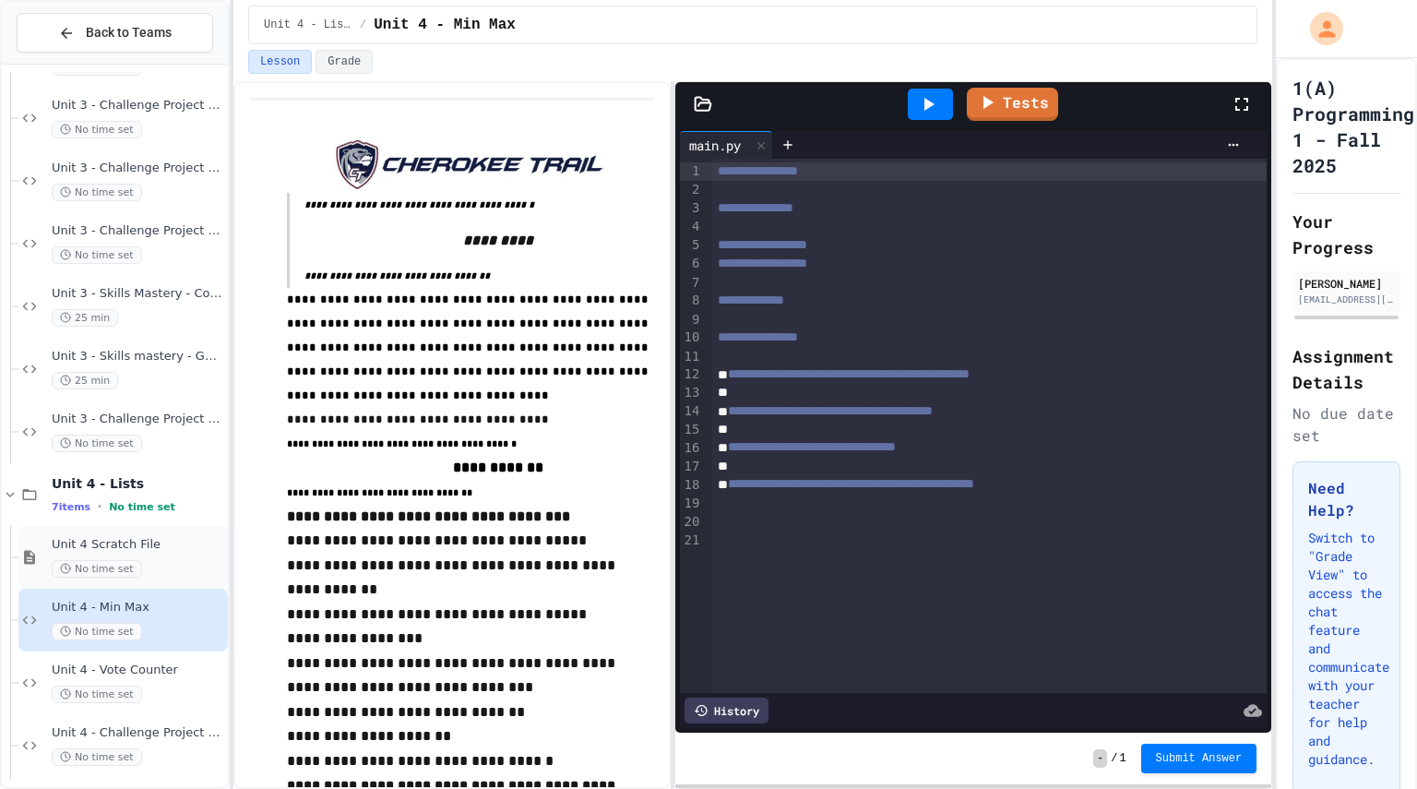
click at [156, 567] on div "No time set" at bounding box center [138, 569] width 172 height 18
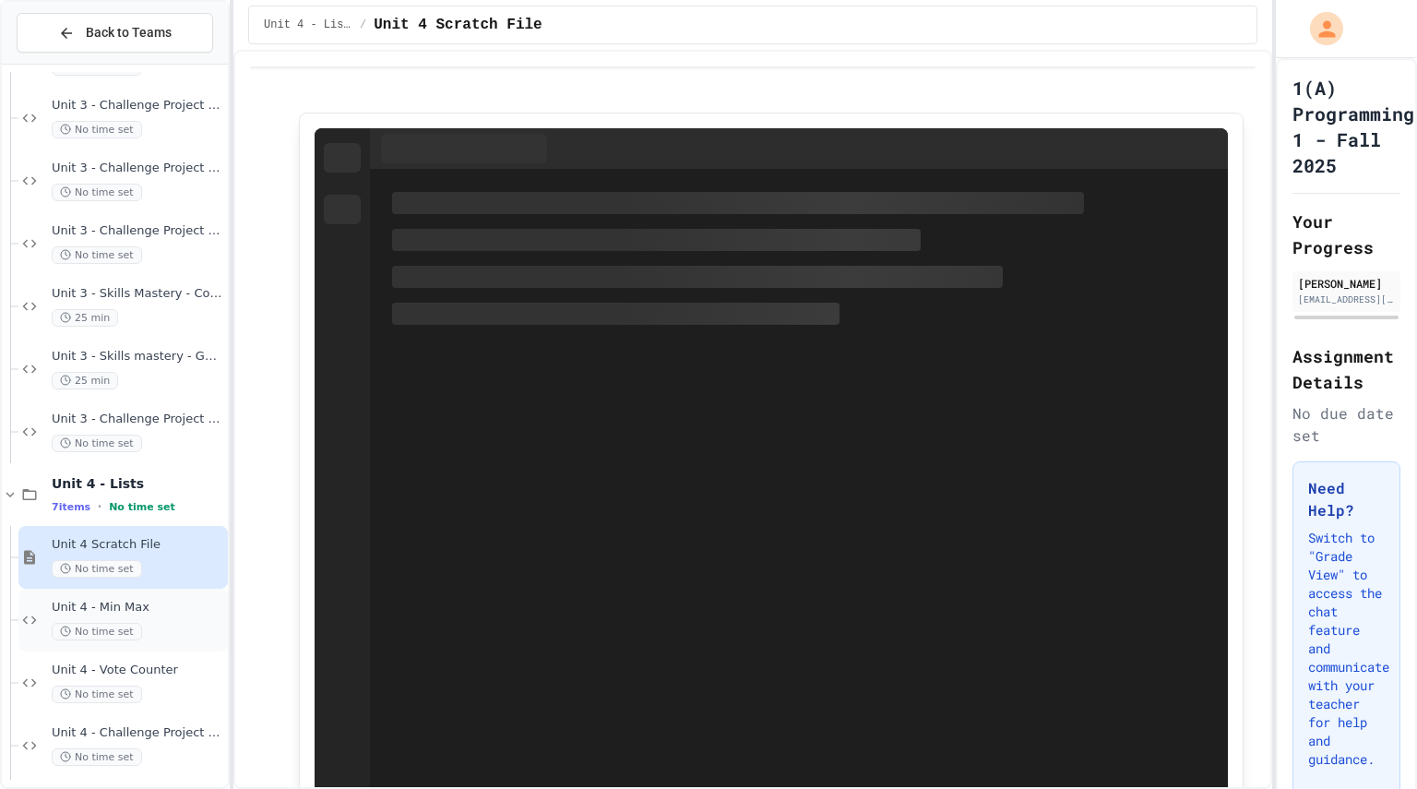
click at [143, 609] on span "Unit 4 - Min Max" at bounding box center [138, 608] width 172 height 16
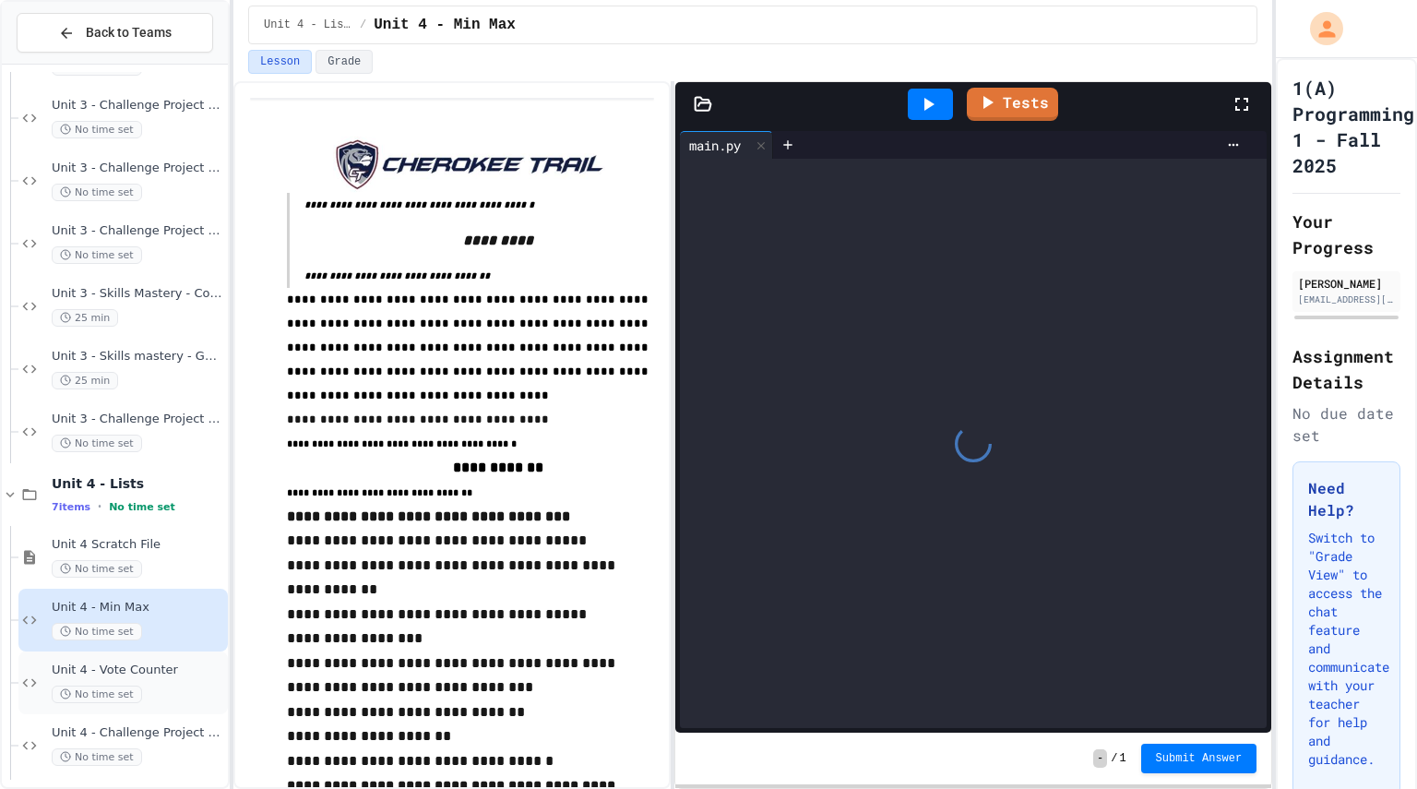
click at [94, 695] on span "No time set" at bounding box center [97, 694] width 90 height 18
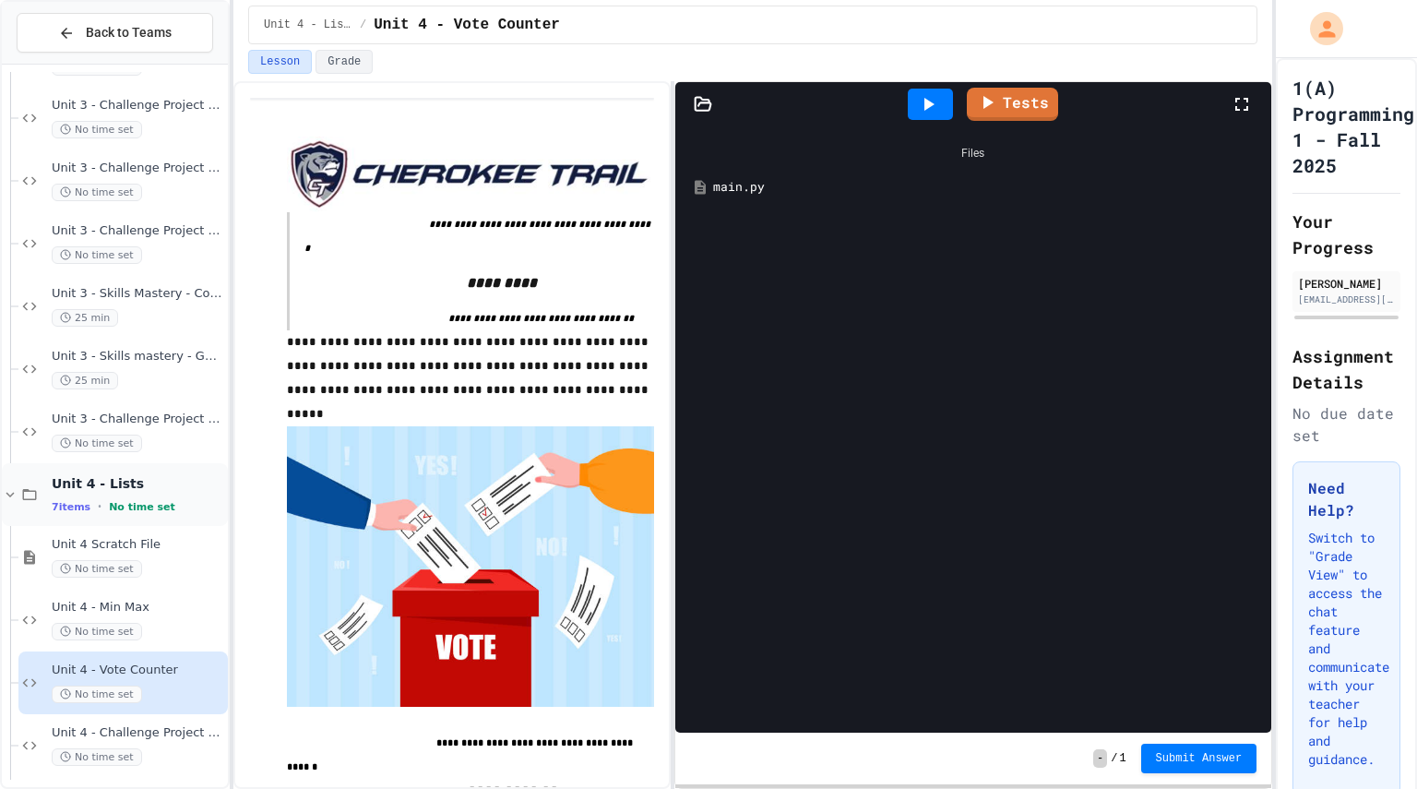
click at [131, 514] on div "7 items • No time set" at bounding box center [138, 506] width 172 height 15
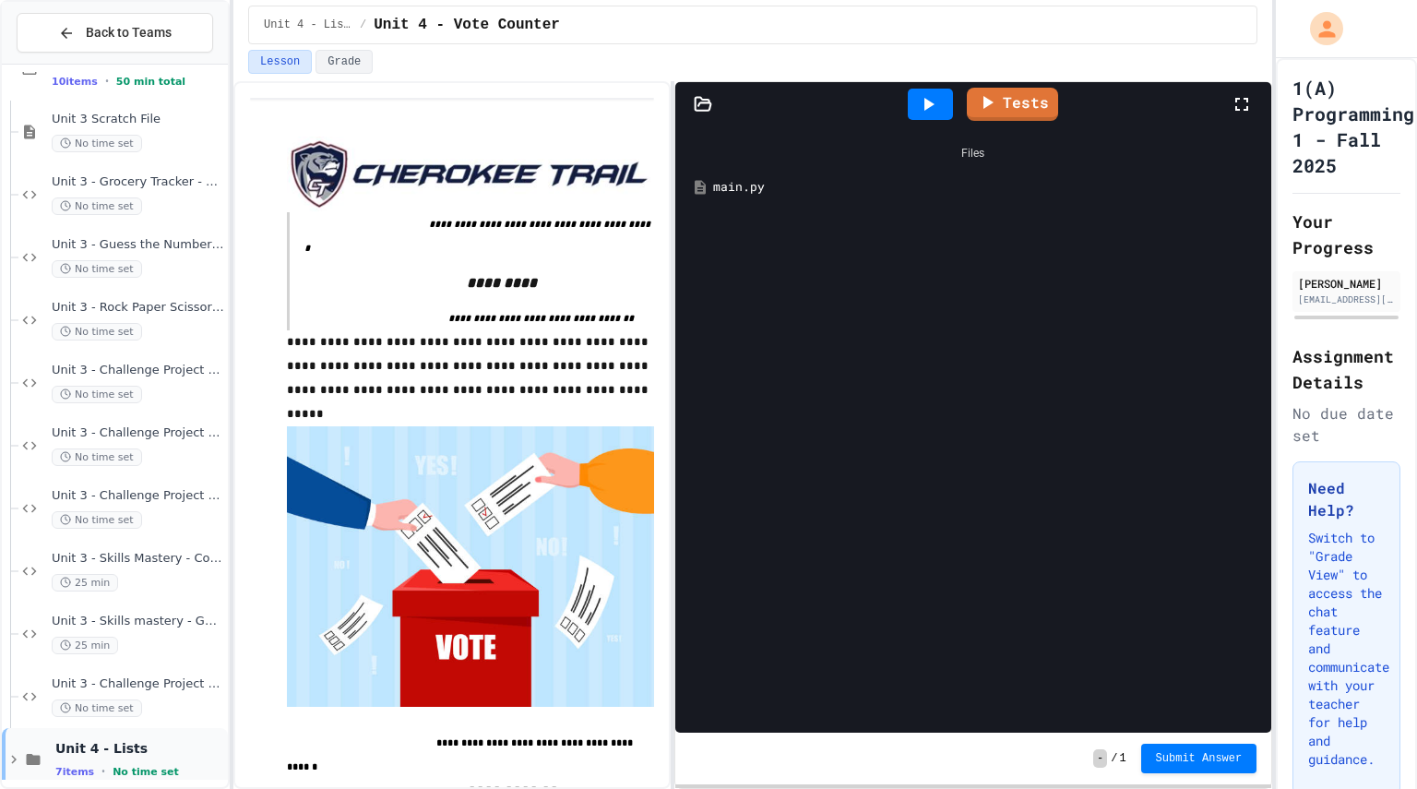
click at [130, 754] on span "Unit 4 - Lists" at bounding box center [139, 748] width 169 height 17
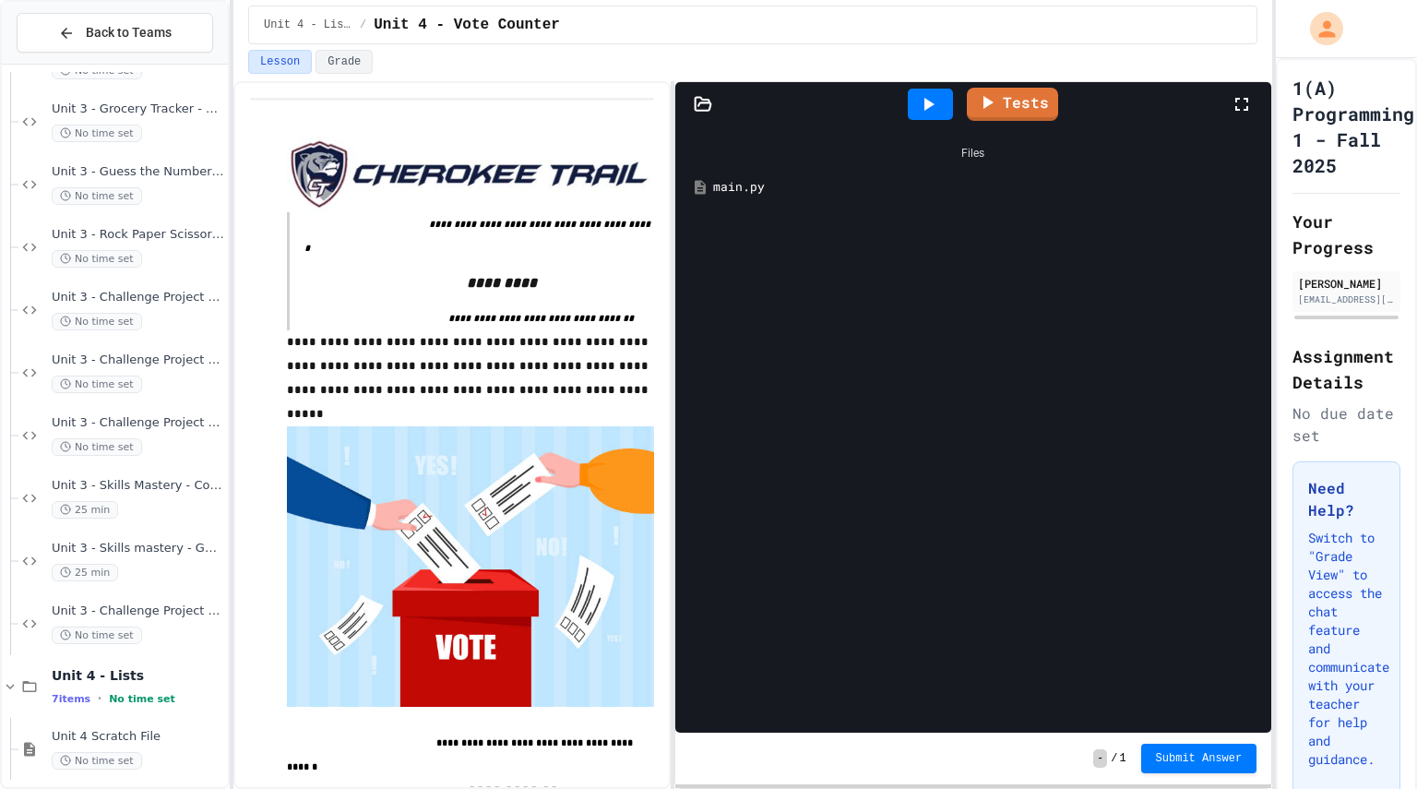
scroll to position [831, 0]
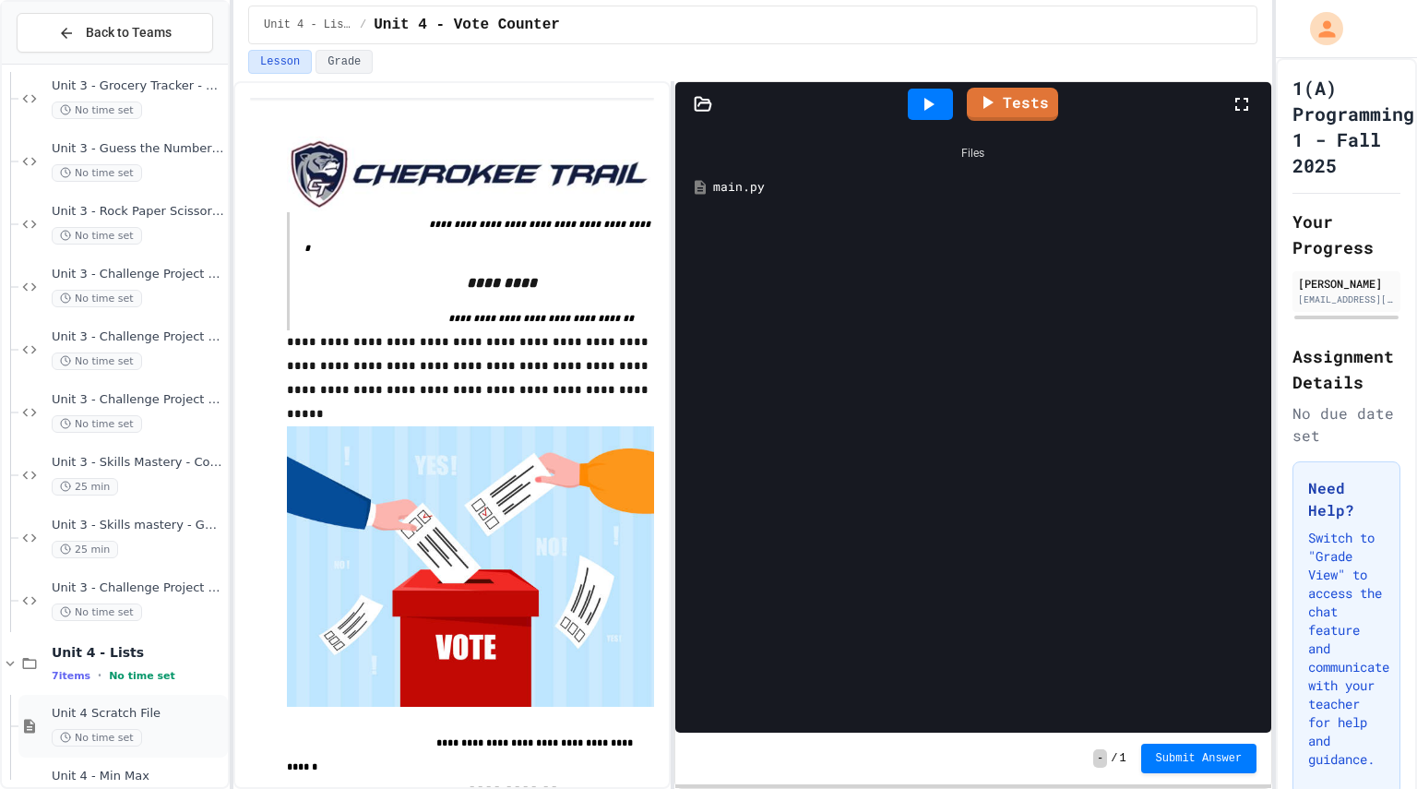
click at [128, 714] on span "Unit 4 Scratch File" at bounding box center [138, 714] width 172 height 16
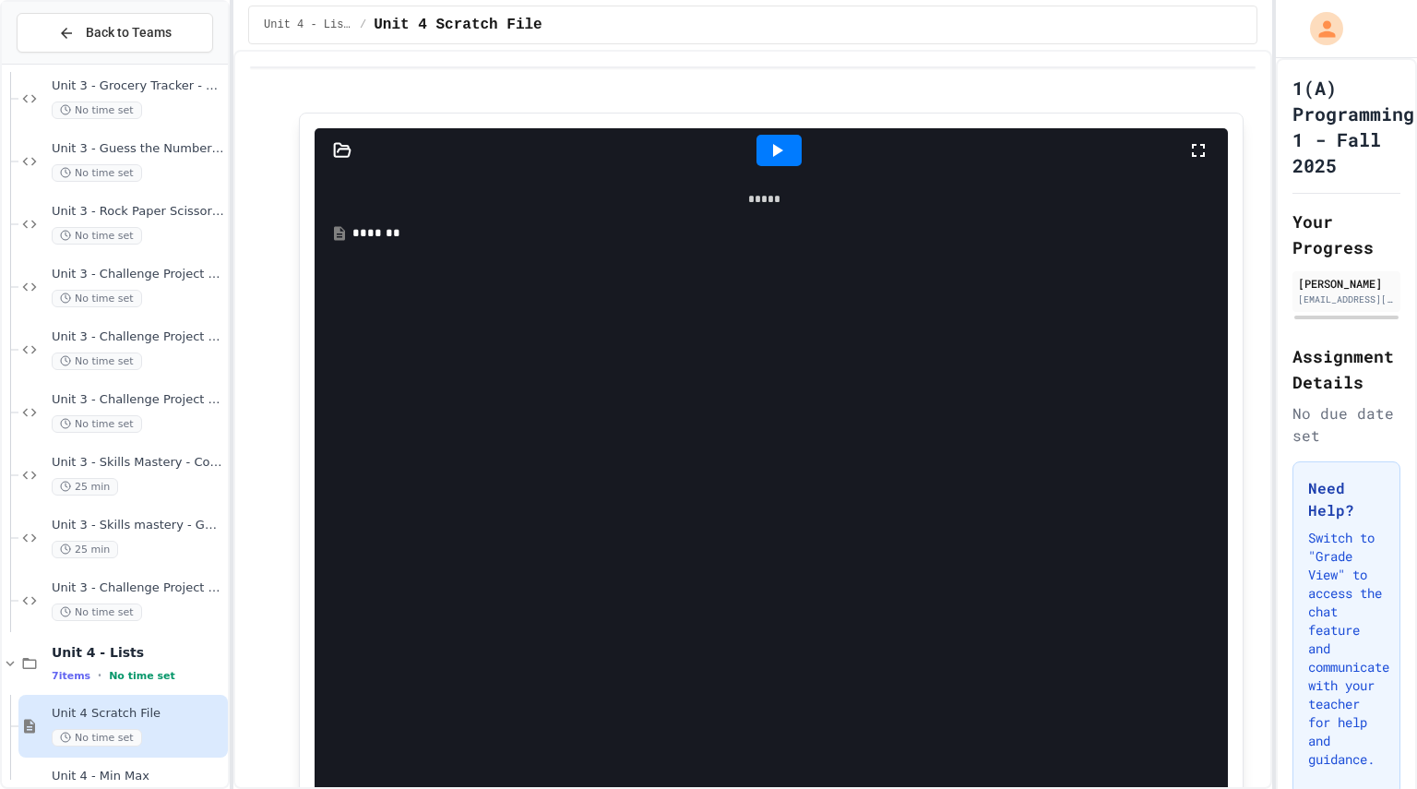
click at [419, 234] on div "*******" at bounding box center [777, 233] width 850 height 18
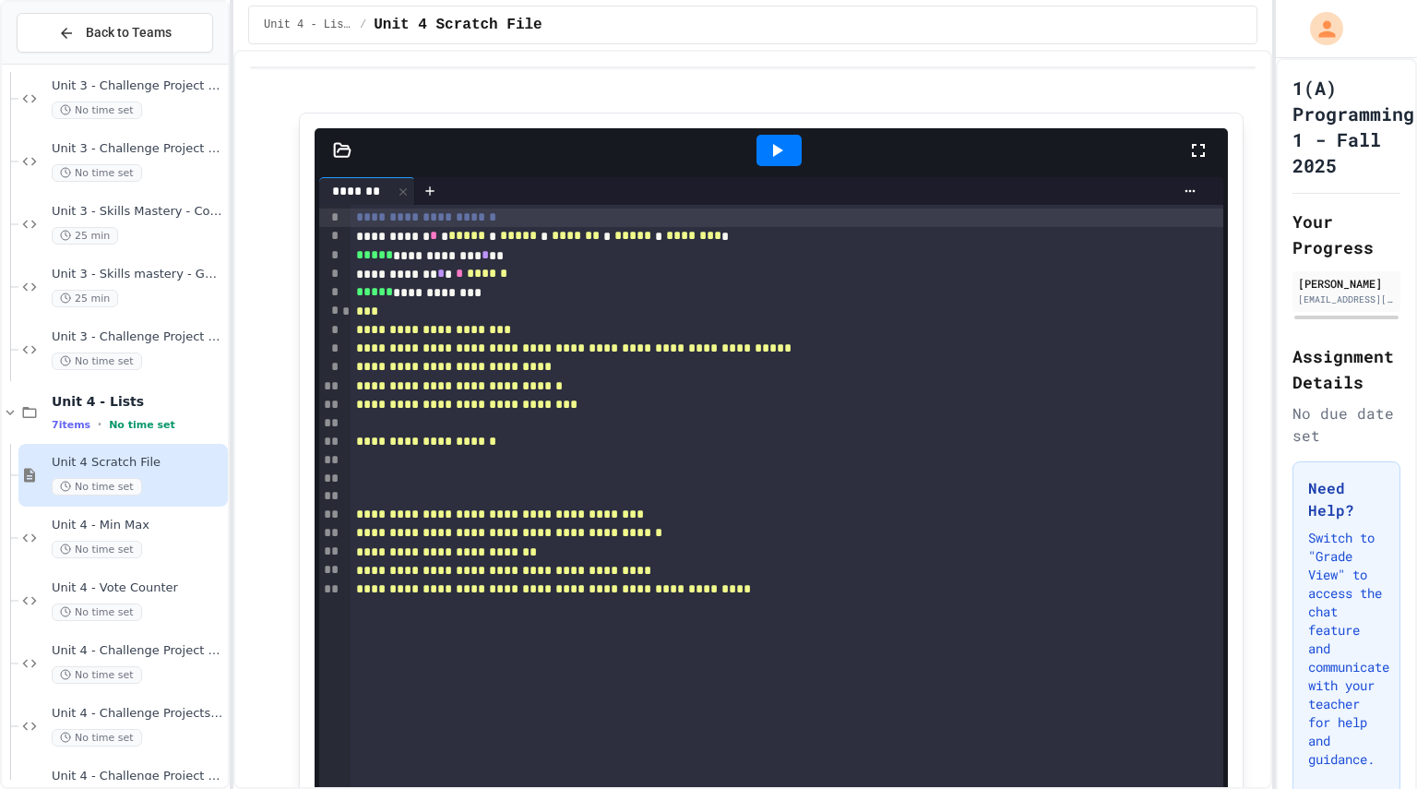
scroll to position [1108, 0]
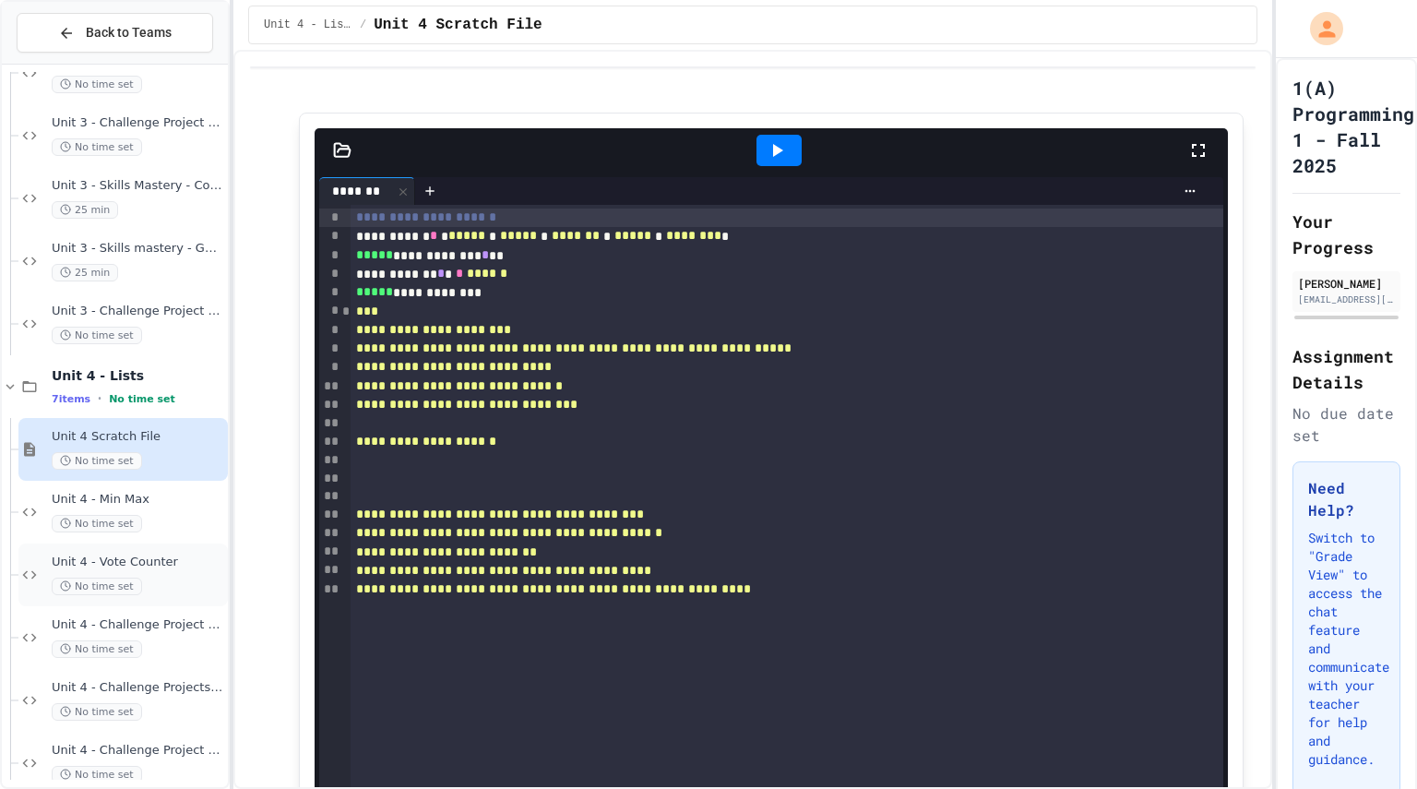
click at [207, 581] on div "No time set" at bounding box center [138, 586] width 172 height 18
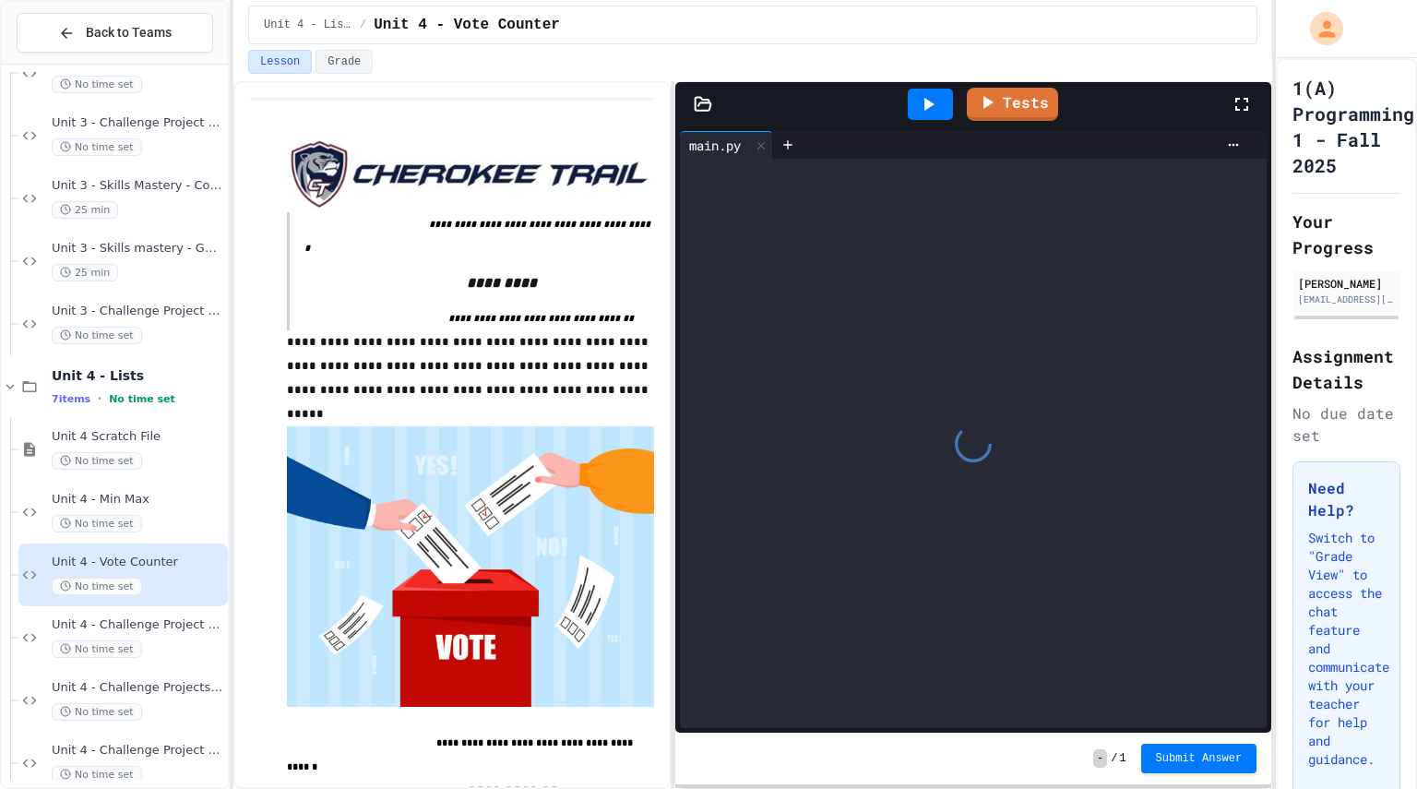
scroll to position [29, 0]
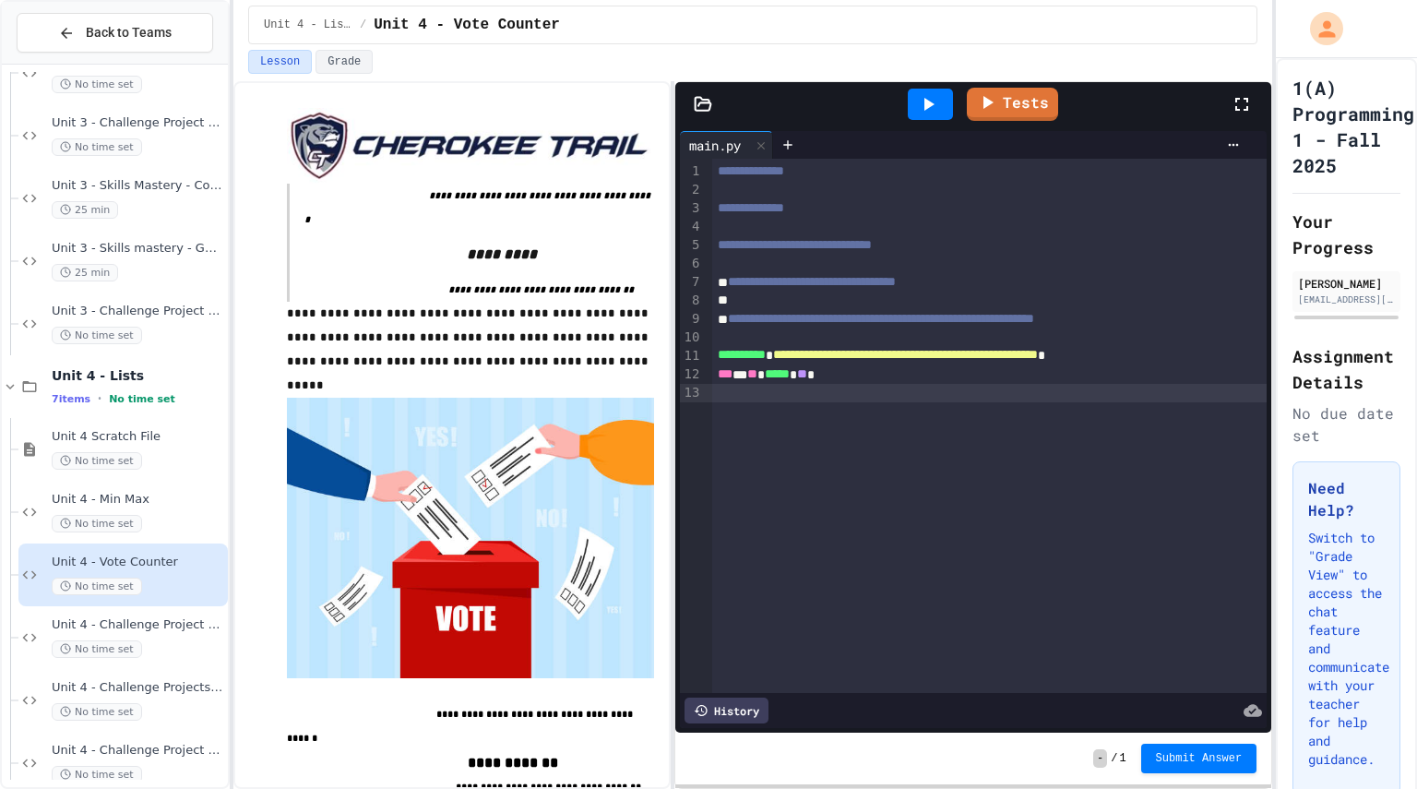
click at [900, 396] on div at bounding box center [989, 393] width 554 height 18
click at [897, 394] on div at bounding box center [989, 393] width 554 height 18
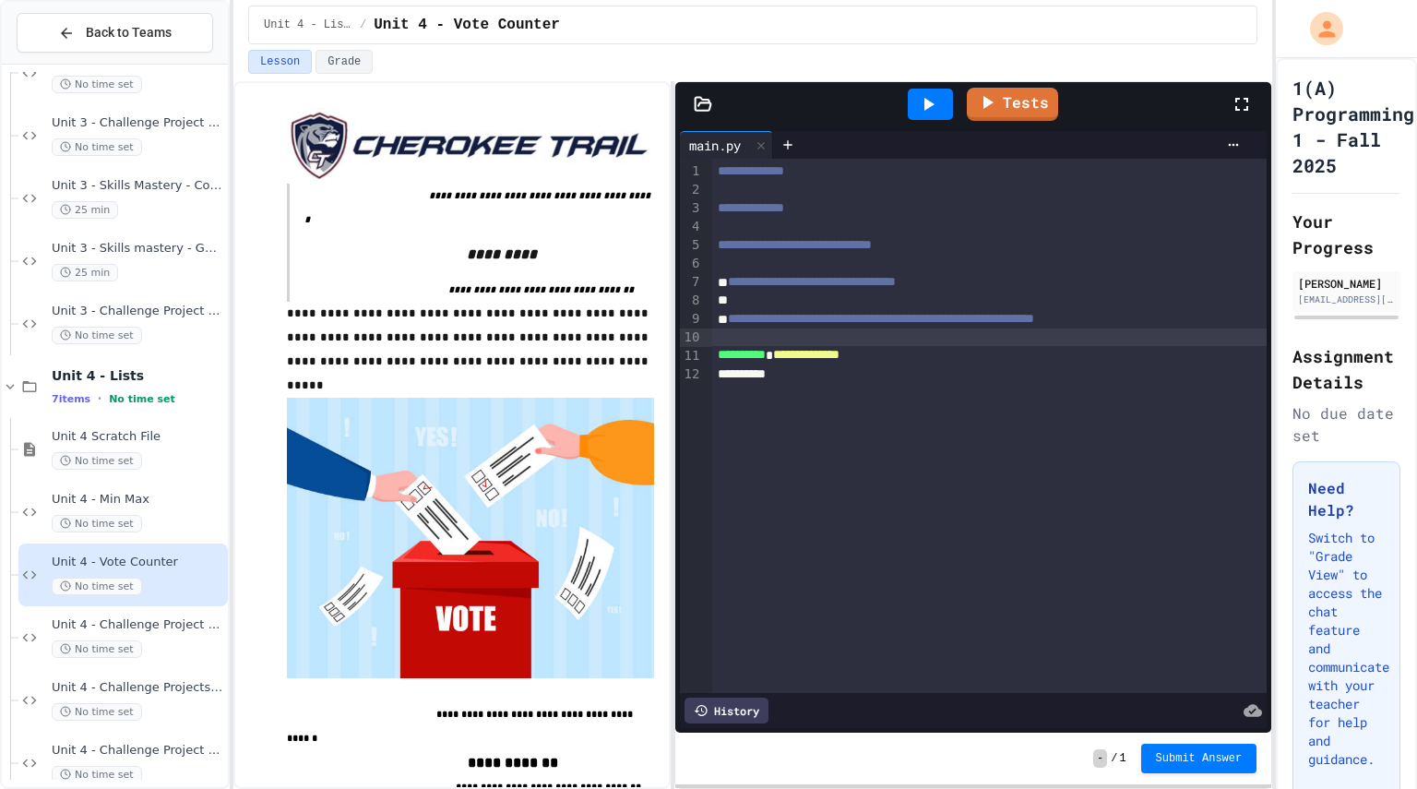
click at [938, 339] on div at bounding box center [989, 337] width 554 height 18
click at [943, 351] on div "**********" at bounding box center [976, 355] width 528 height 18
click at [913, 107] on div at bounding box center [930, 104] width 45 height 31
